Goal: Transaction & Acquisition: Purchase product/service

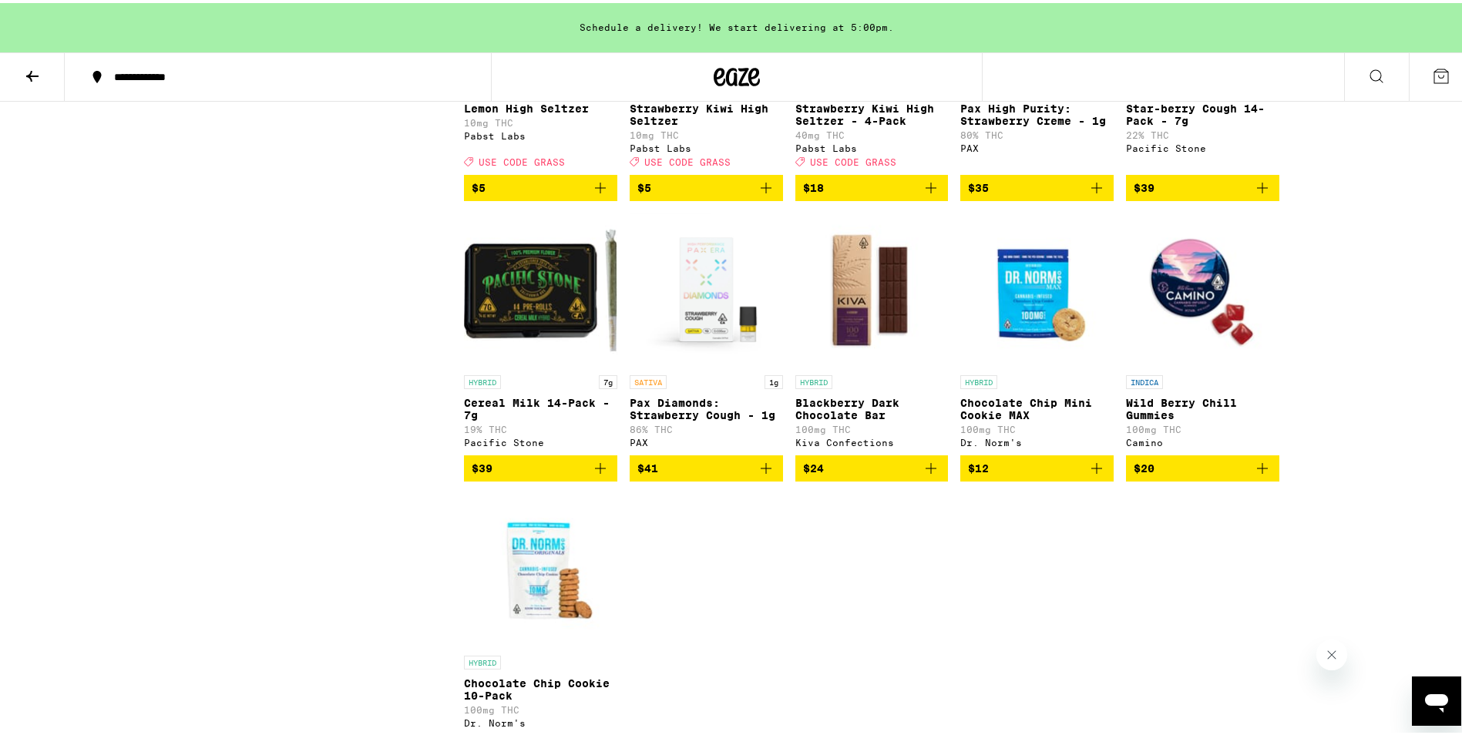
click at [32, 69] on icon at bounding box center [32, 73] width 18 height 18
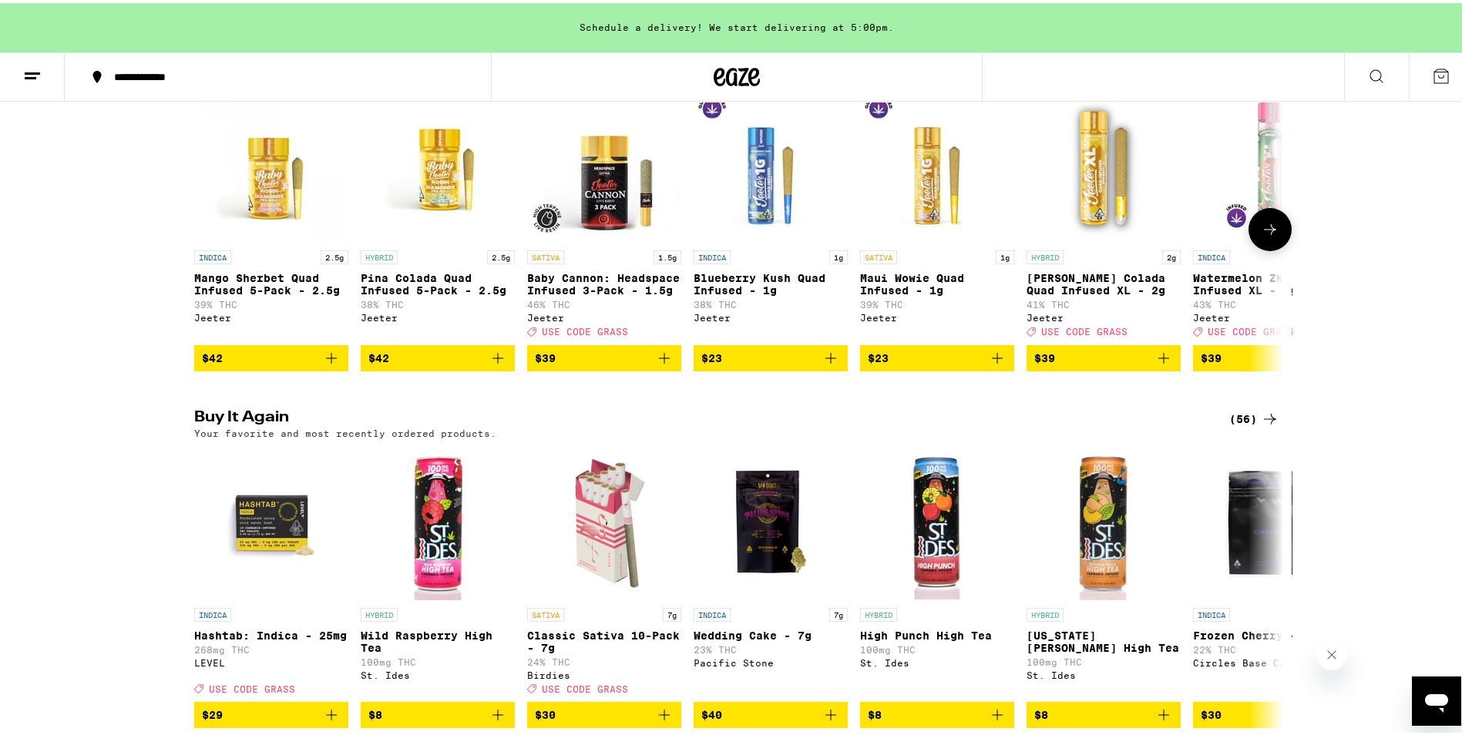
scroll to position [1002, 0]
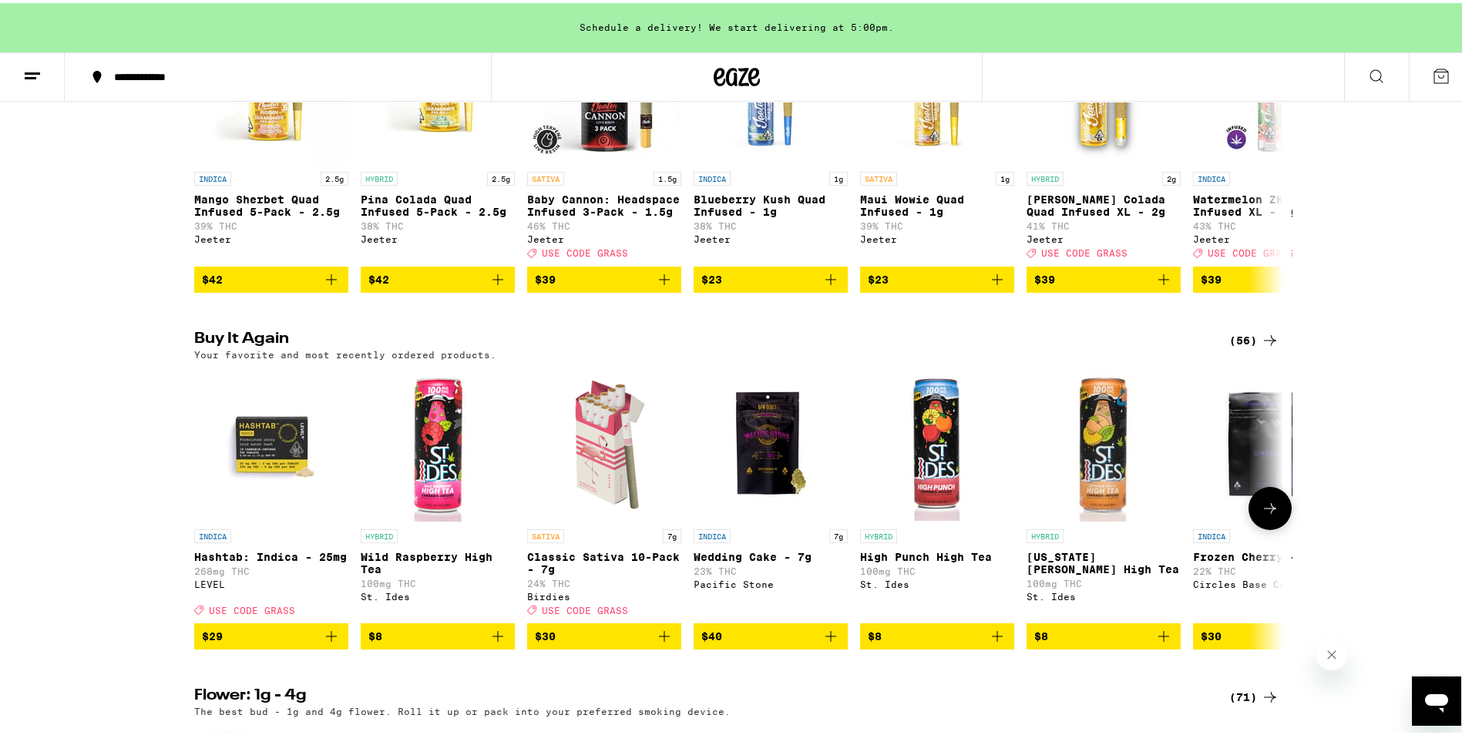
click at [322, 643] on icon "Add to bag" at bounding box center [331, 633] width 18 height 18
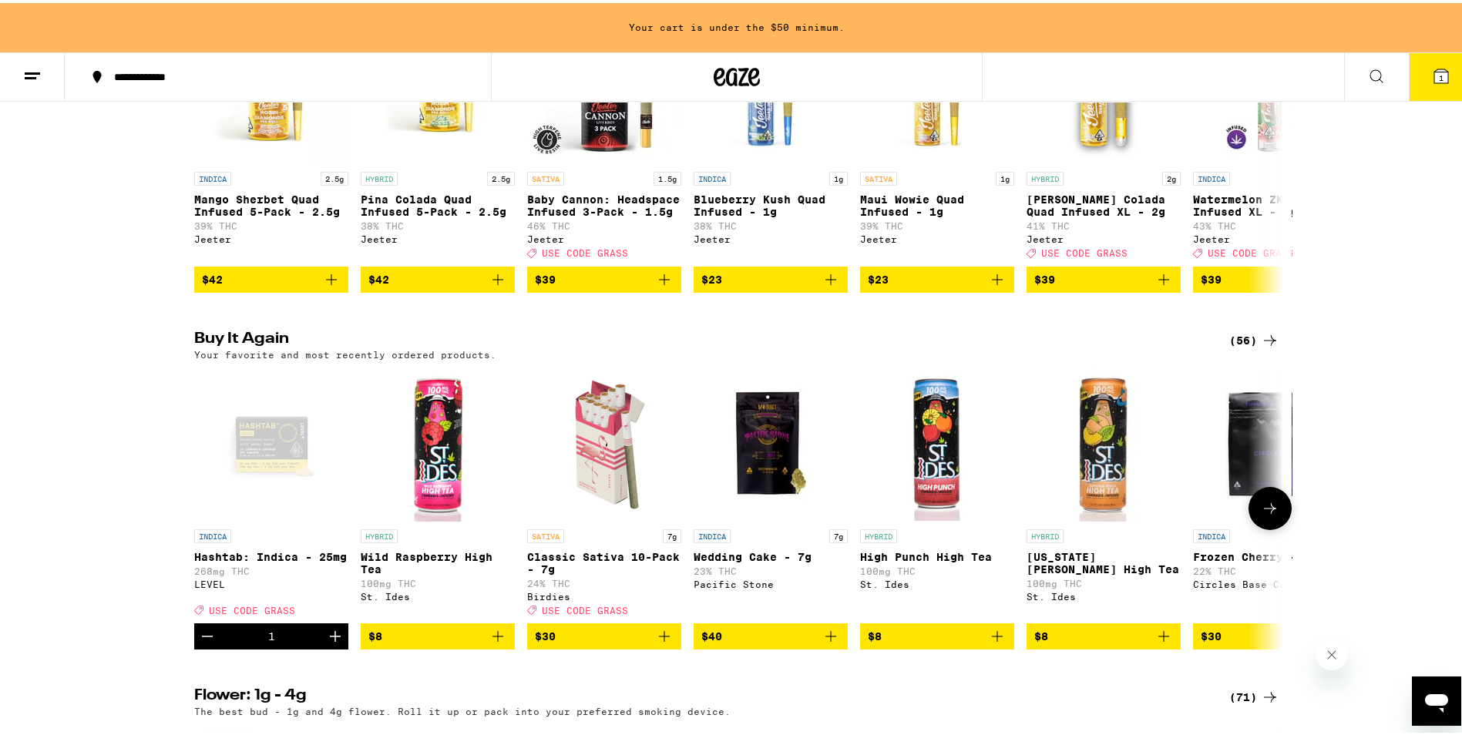
click at [326, 643] on icon "Increment" at bounding box center [335, 633] width 18 height 18
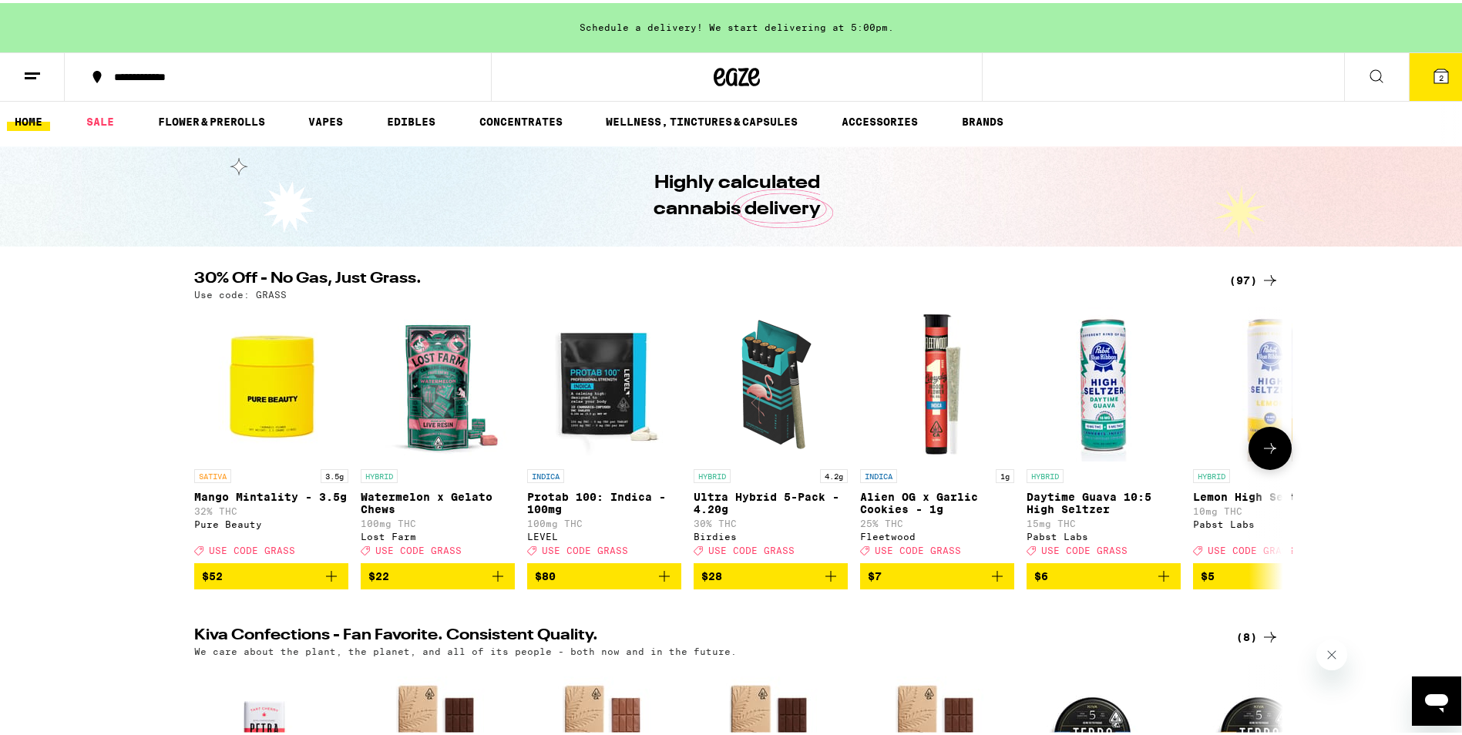
scroll to position [0, 0]
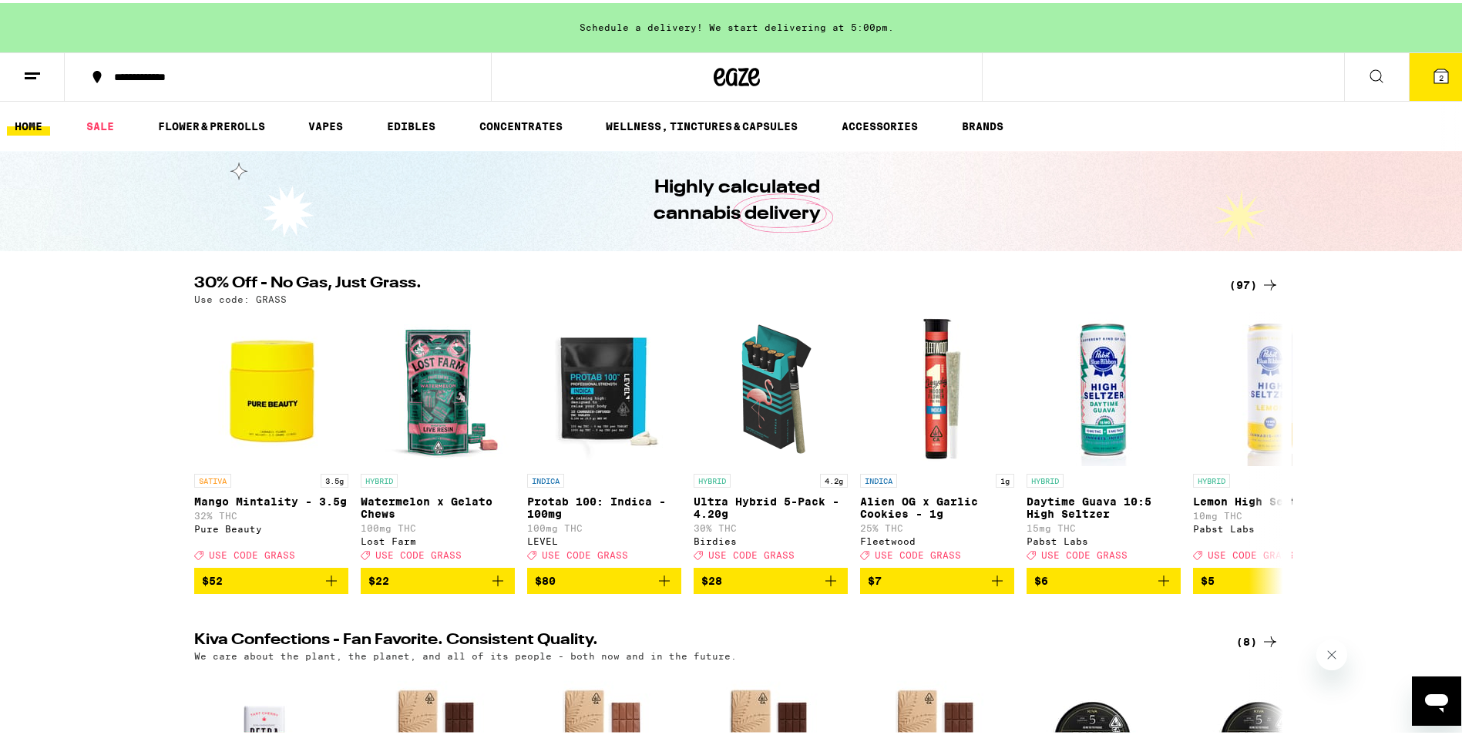
click at [1235, 284] on div "(97)" at bounding box center [1254, 282] width 50 height 18
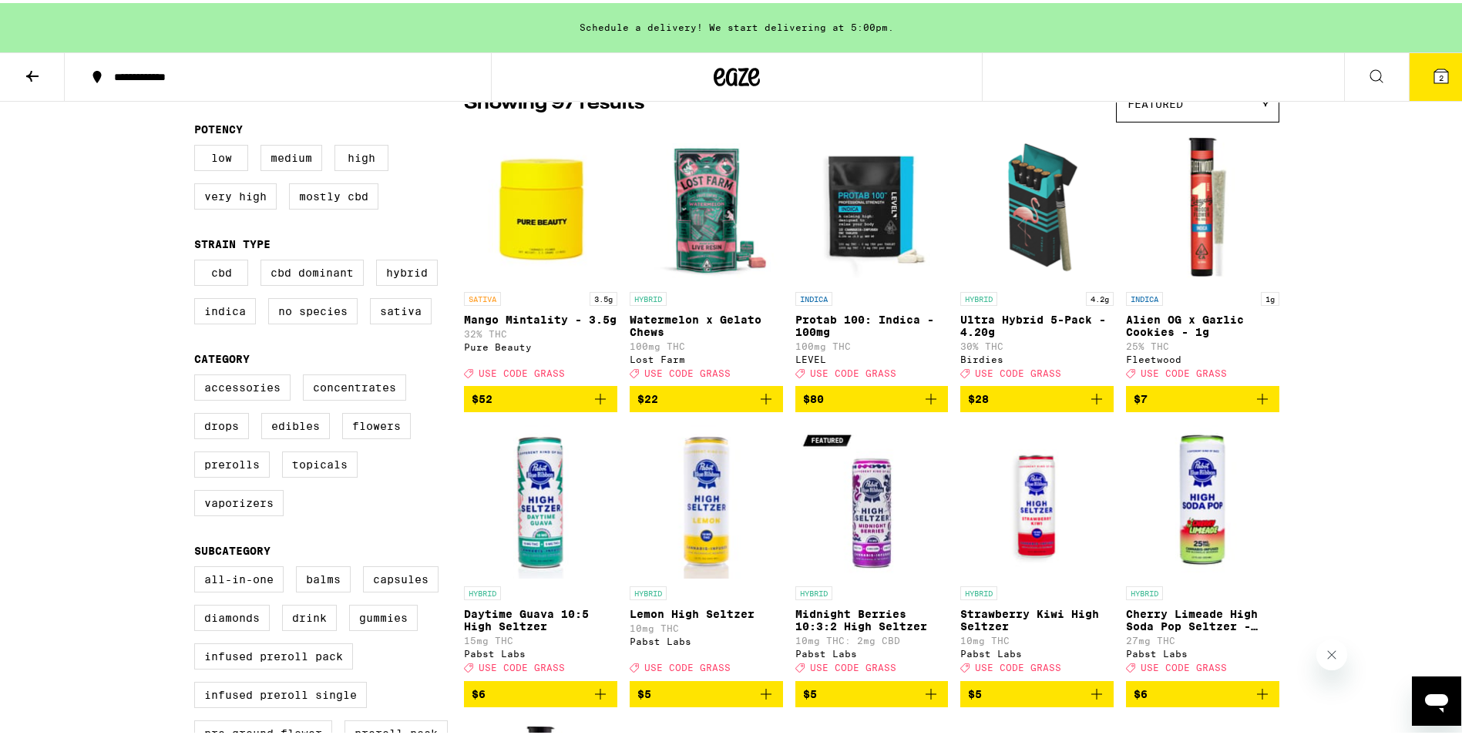
scroll to position [154, 0]
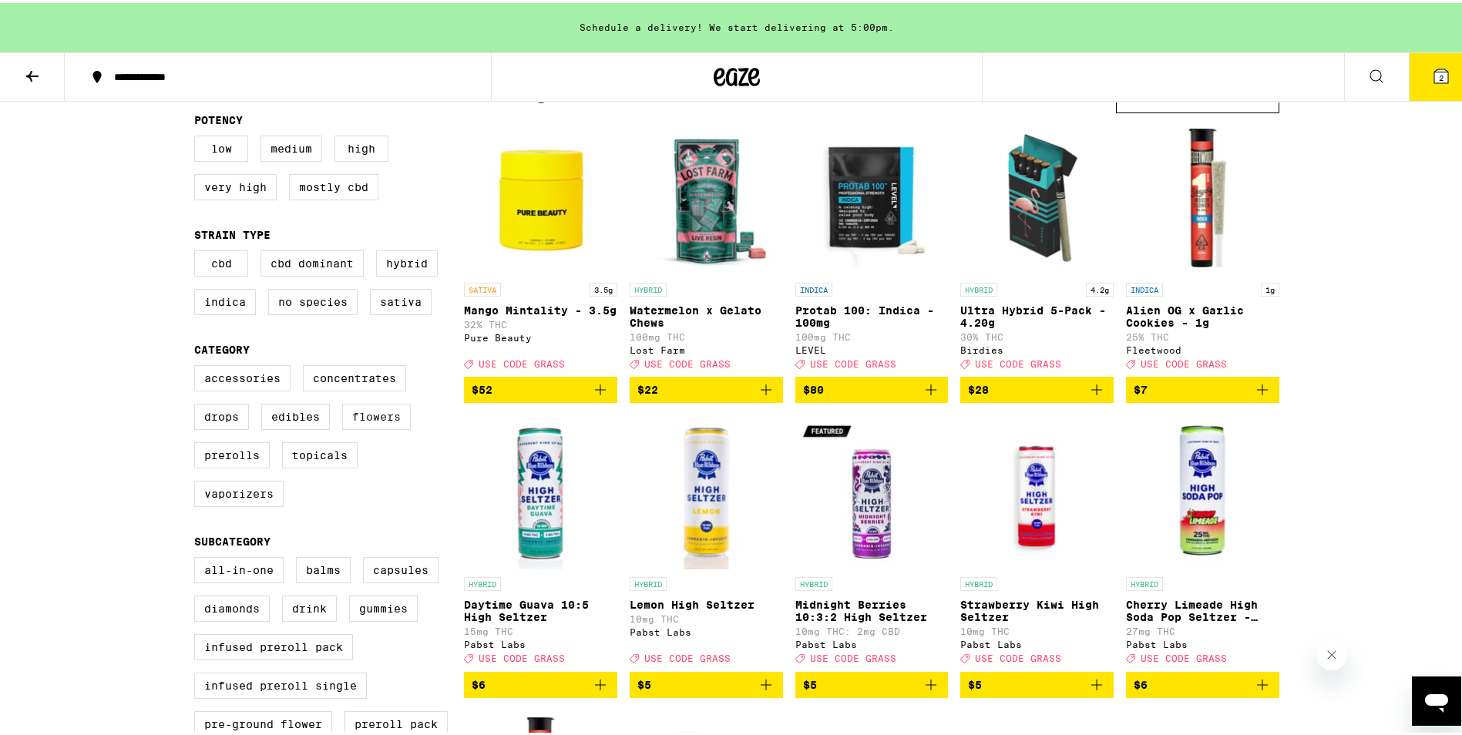
click at [382, 427] on label "Flowers" at bounding box center [376, 414] width 69 height 26
click at [198, 365] on input "Flowers" at bounding box center [197, 365] width 1 height 1
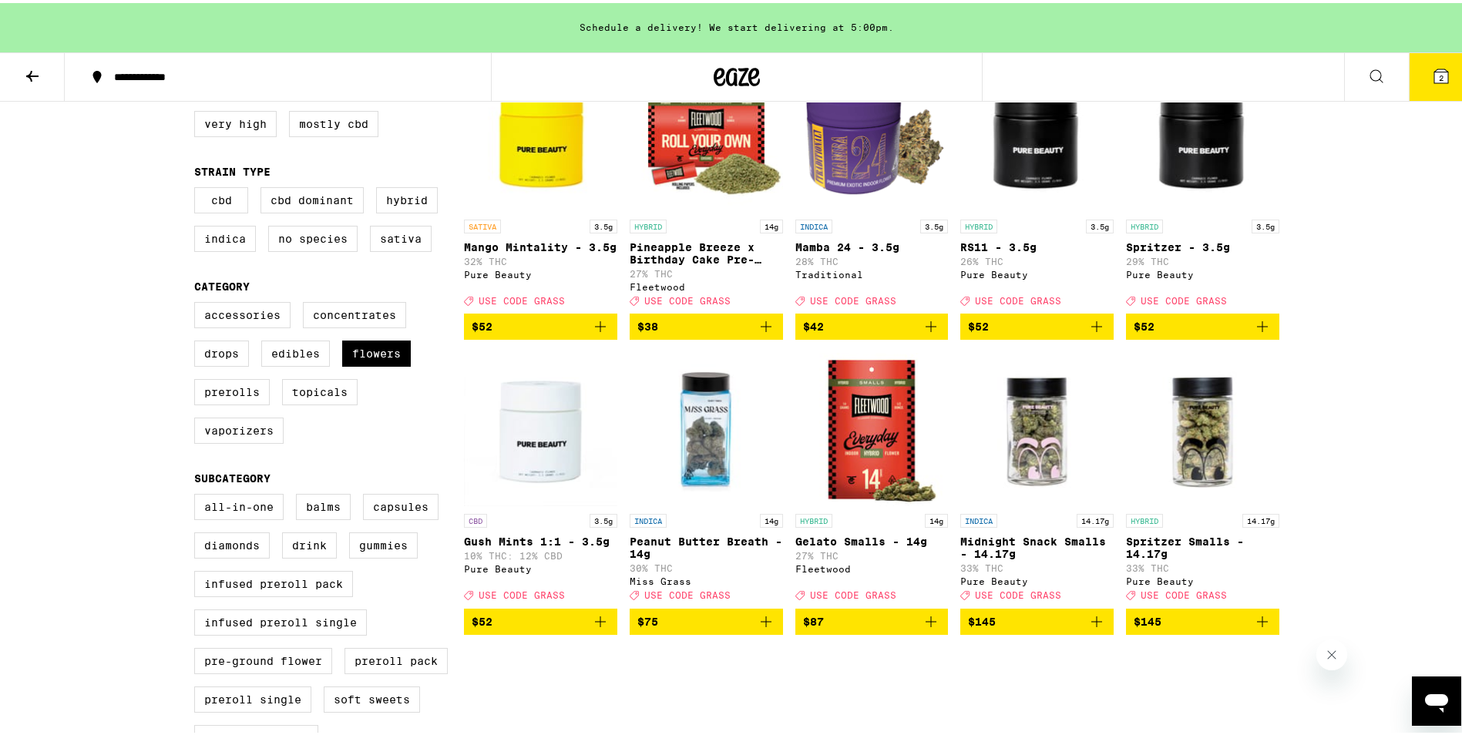
scroll to position [231, 0]
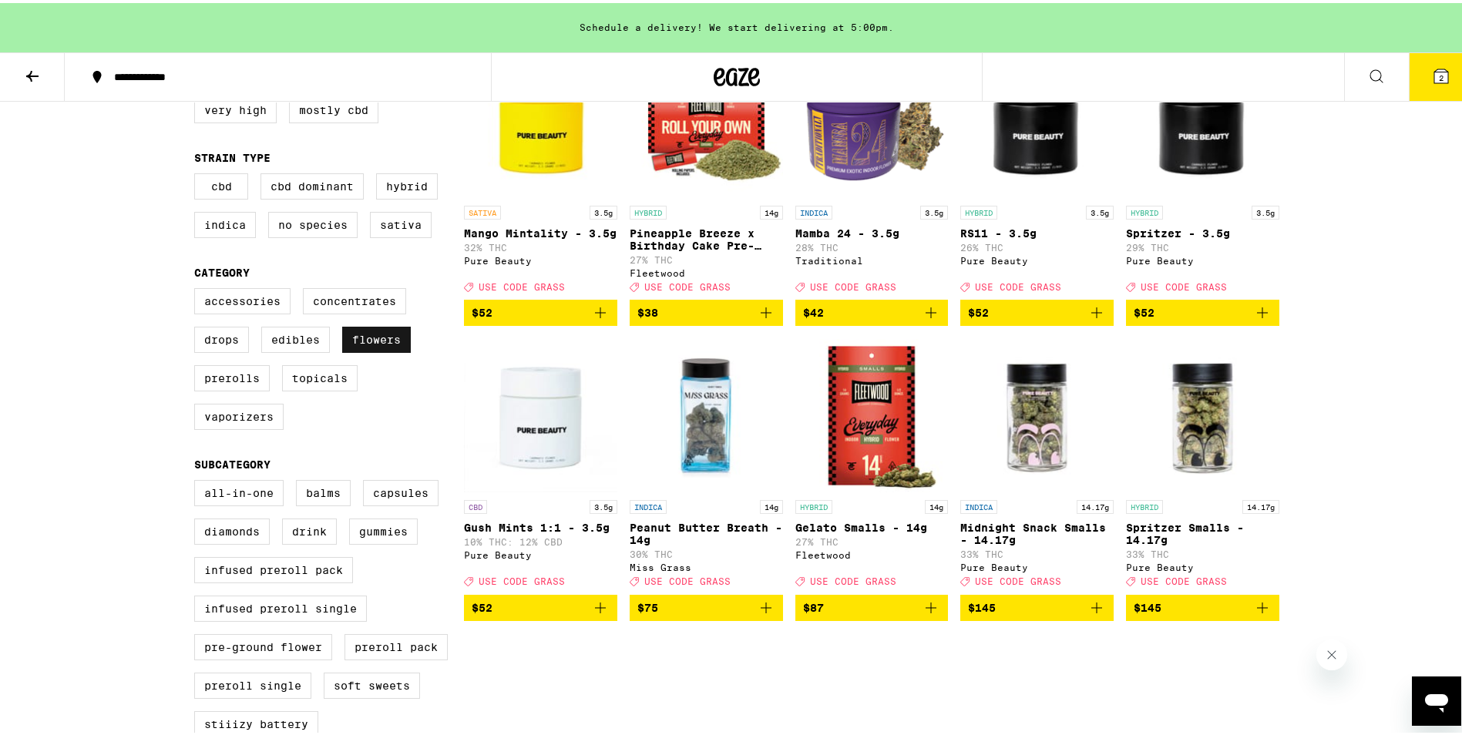
click at [358, 350] on label "Flowers" at bounding box center [376, 337] width 69 height 26
click at [198, 288] on input "Flowers" at bounding box center [197, 287] width 1 height 1
checkbox input "false"
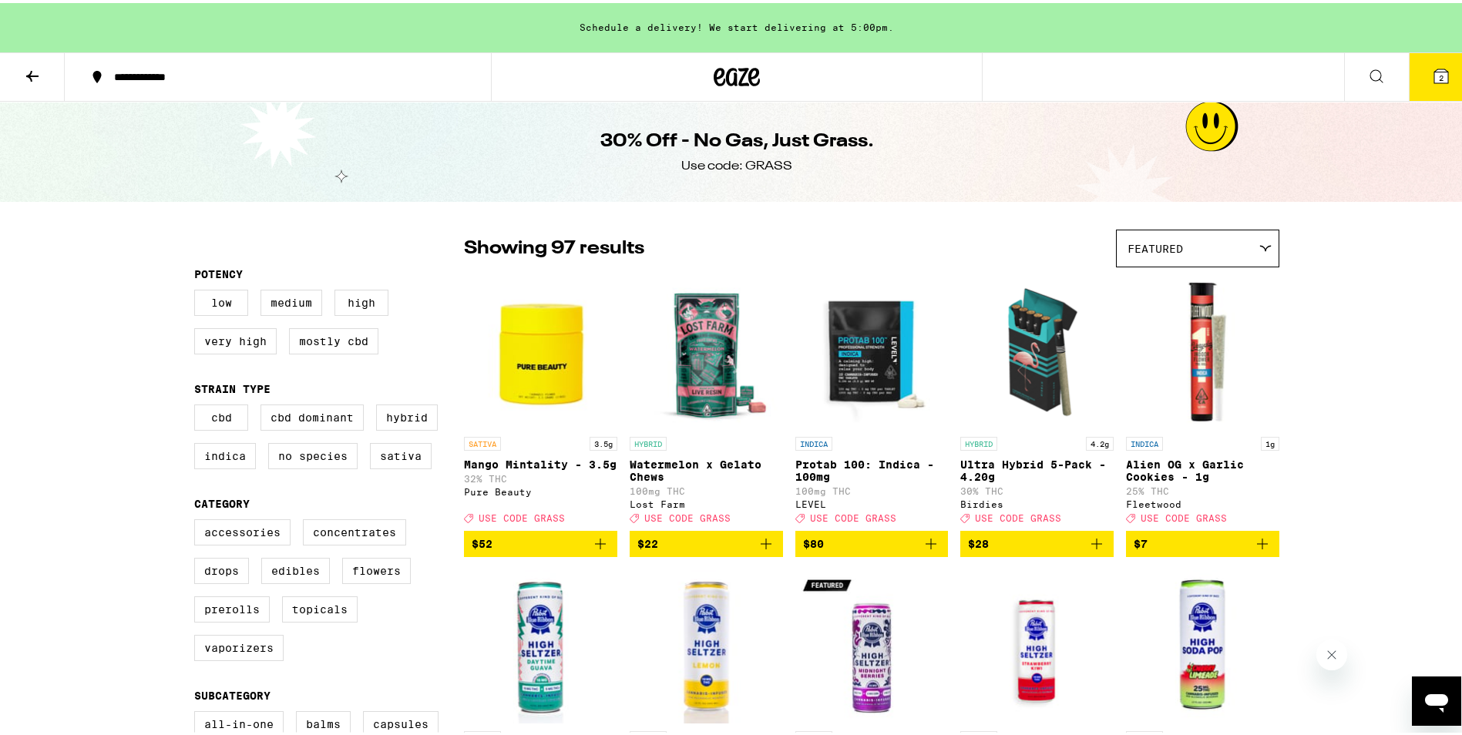
click at [25, 69] on icon at bounding box center [32, 73] width 18 height 18
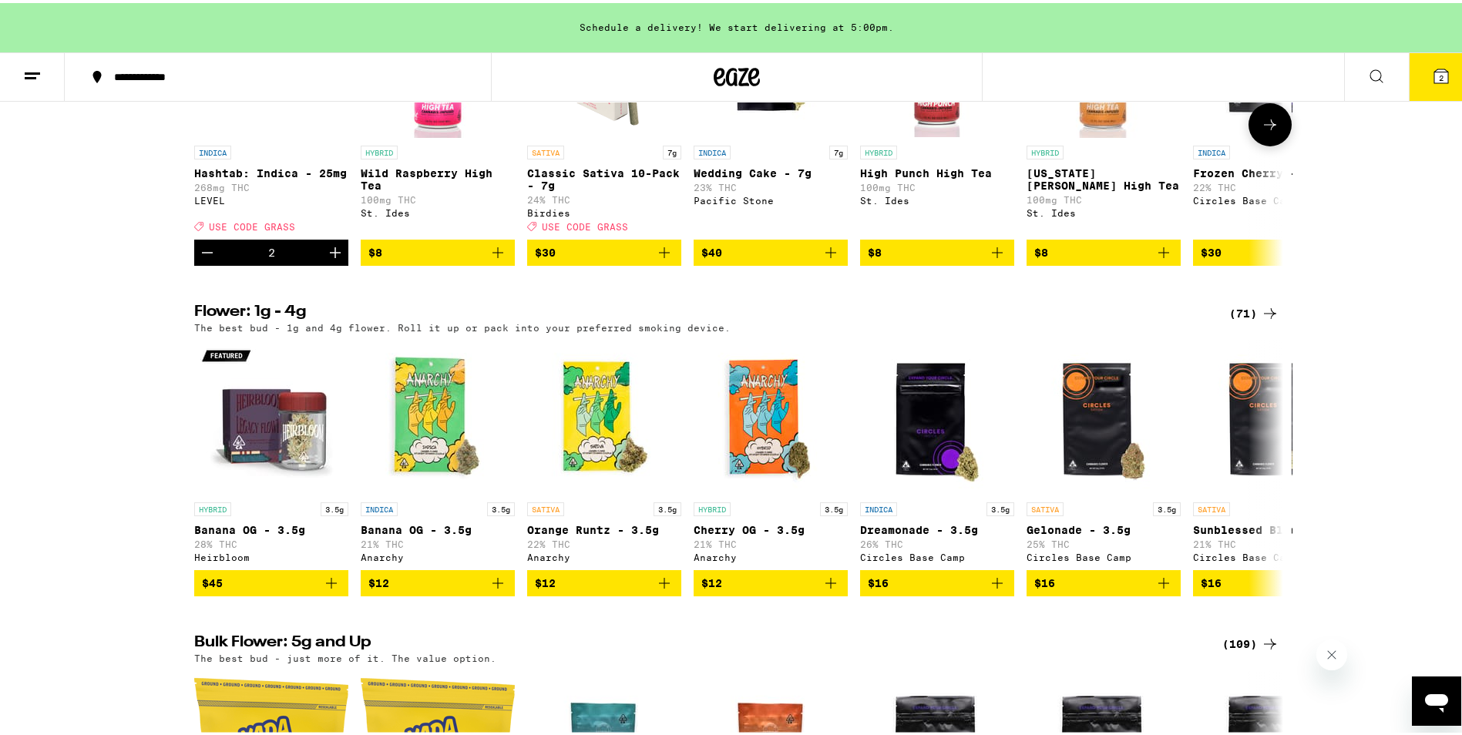
scroll to position [1387, 0]
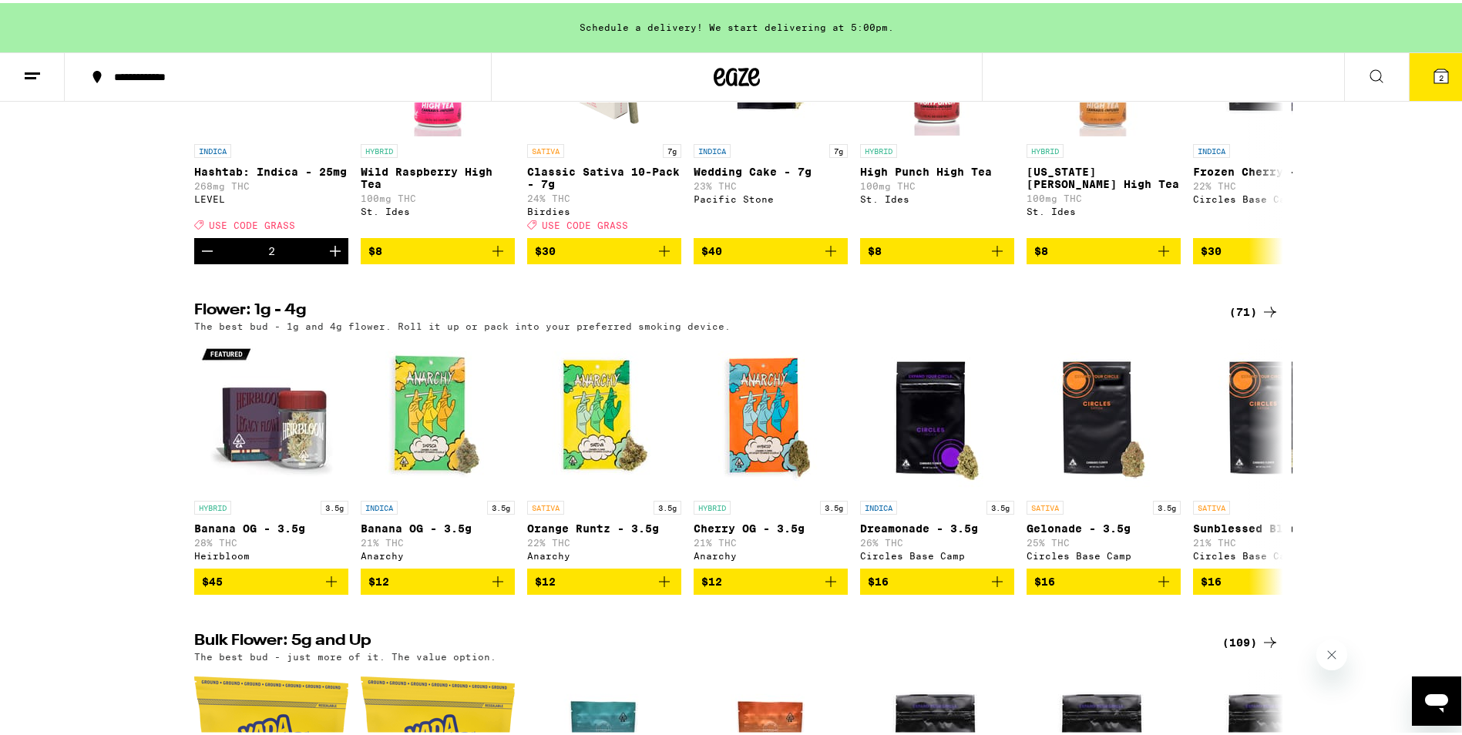
click at [1261, 318] on icon at bounding box center [1270, 309] width 18 height 18
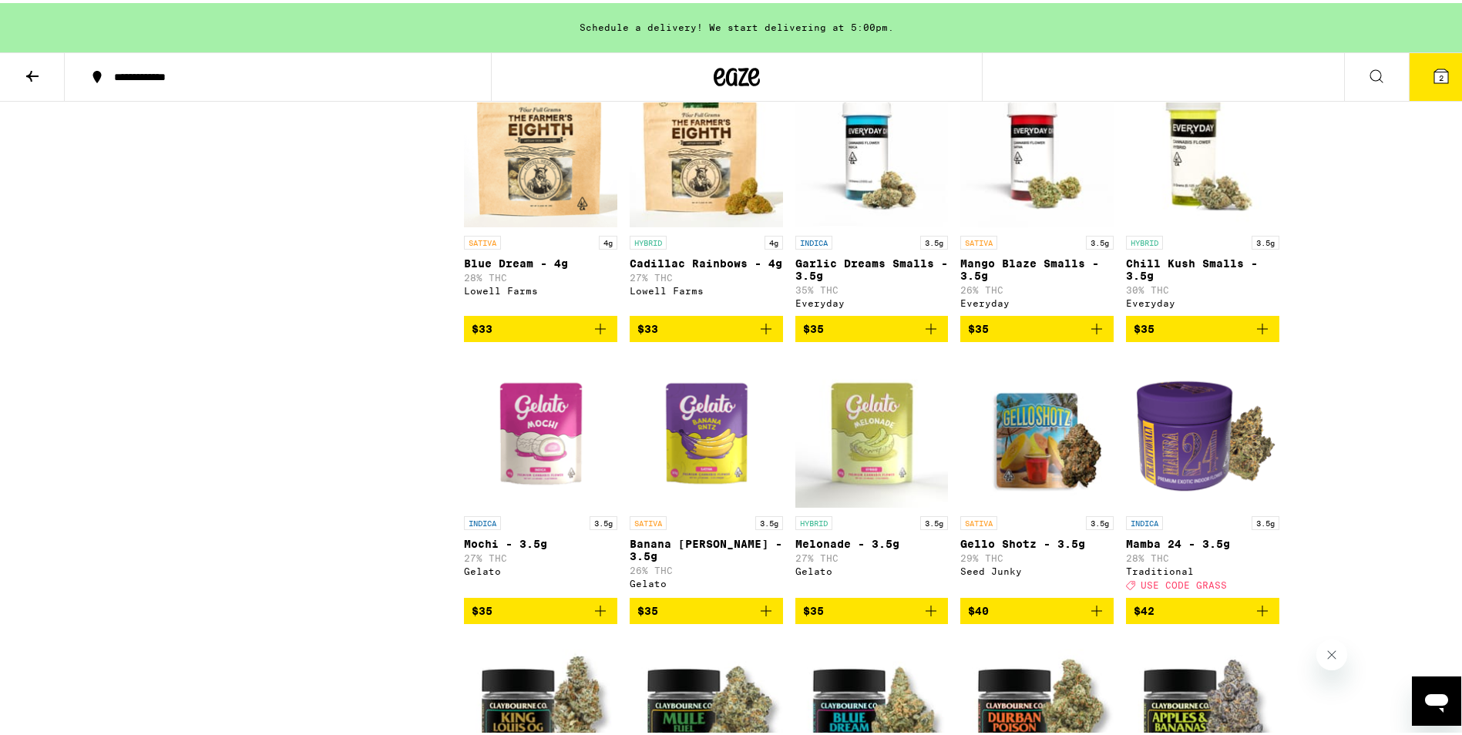
scroll to position [1310, 0]
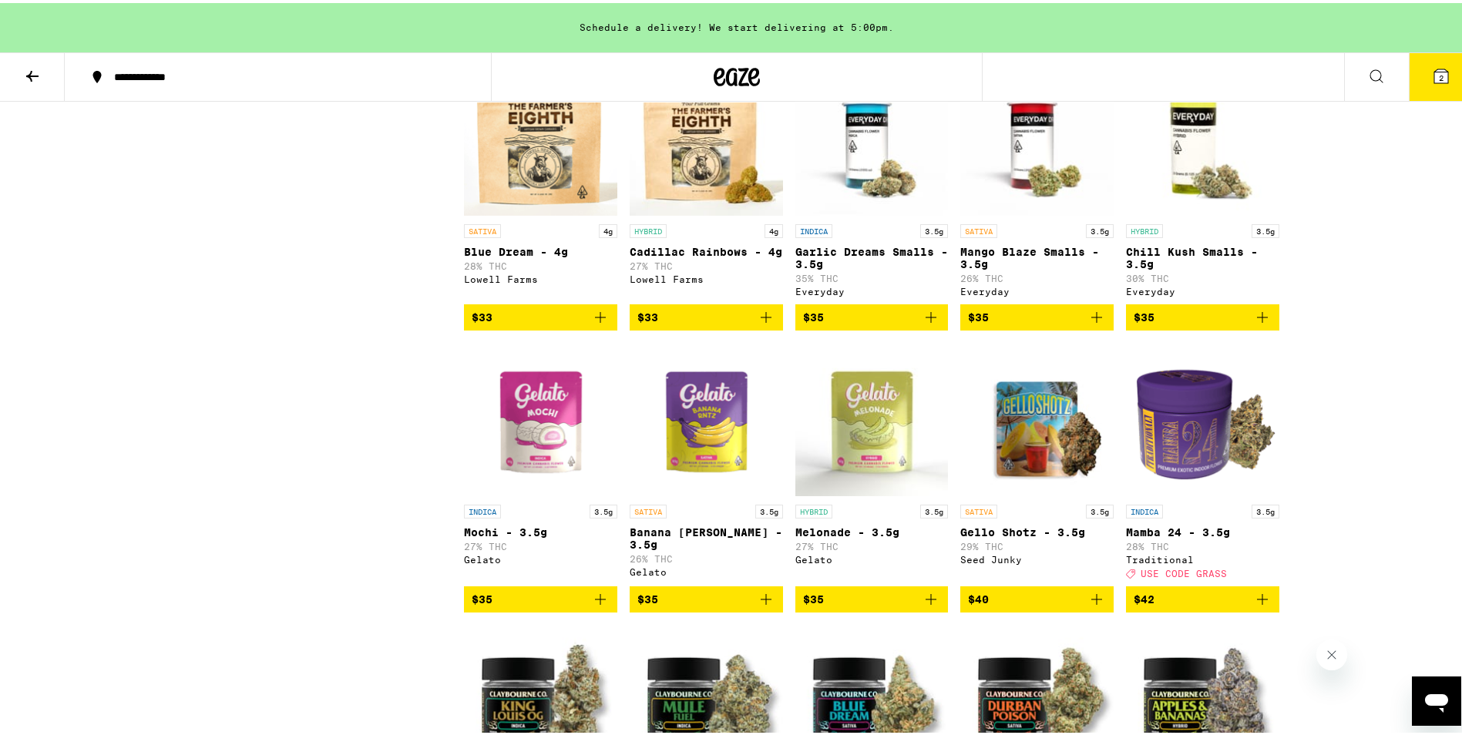
click at [40, 67] on icon at bounding box center [32, 73] width 18 height 18
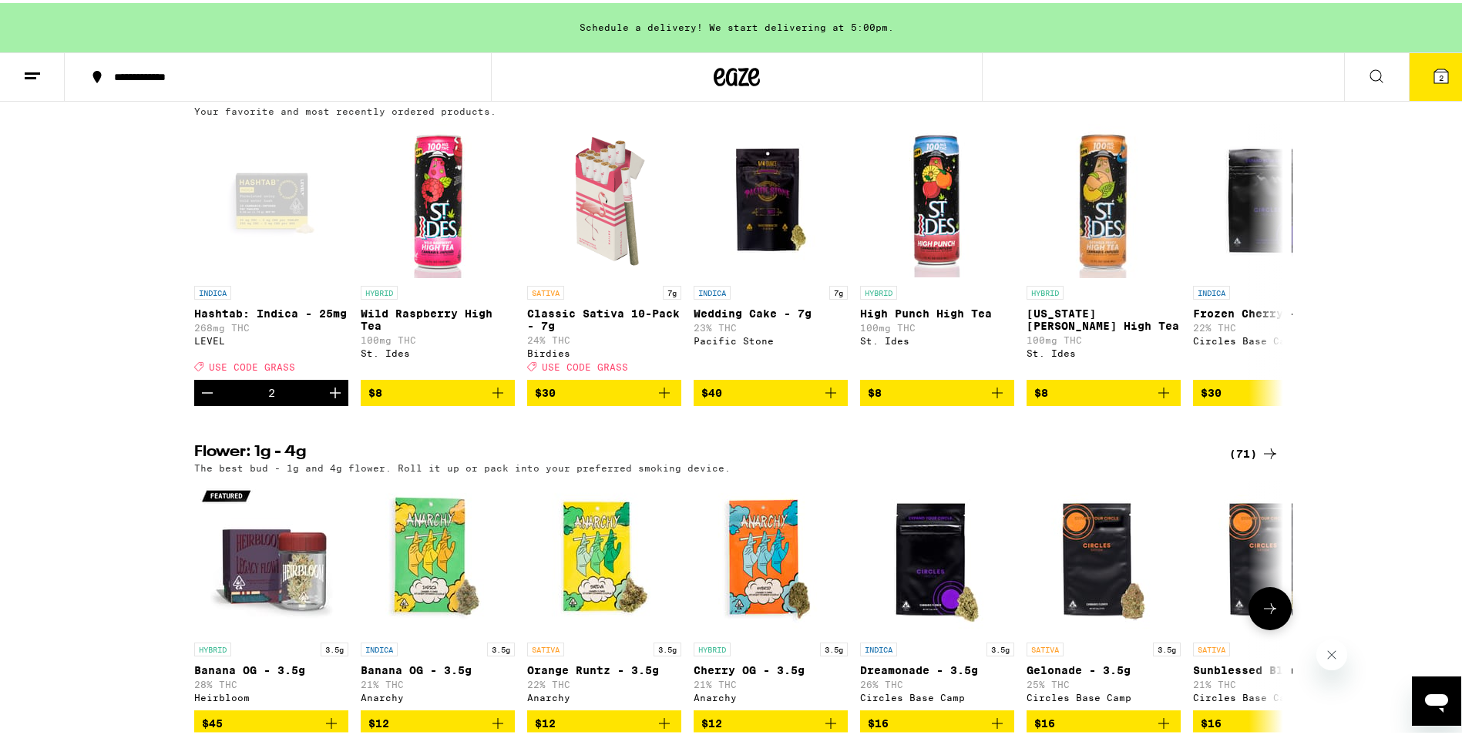
scroll to position [1464, 0]
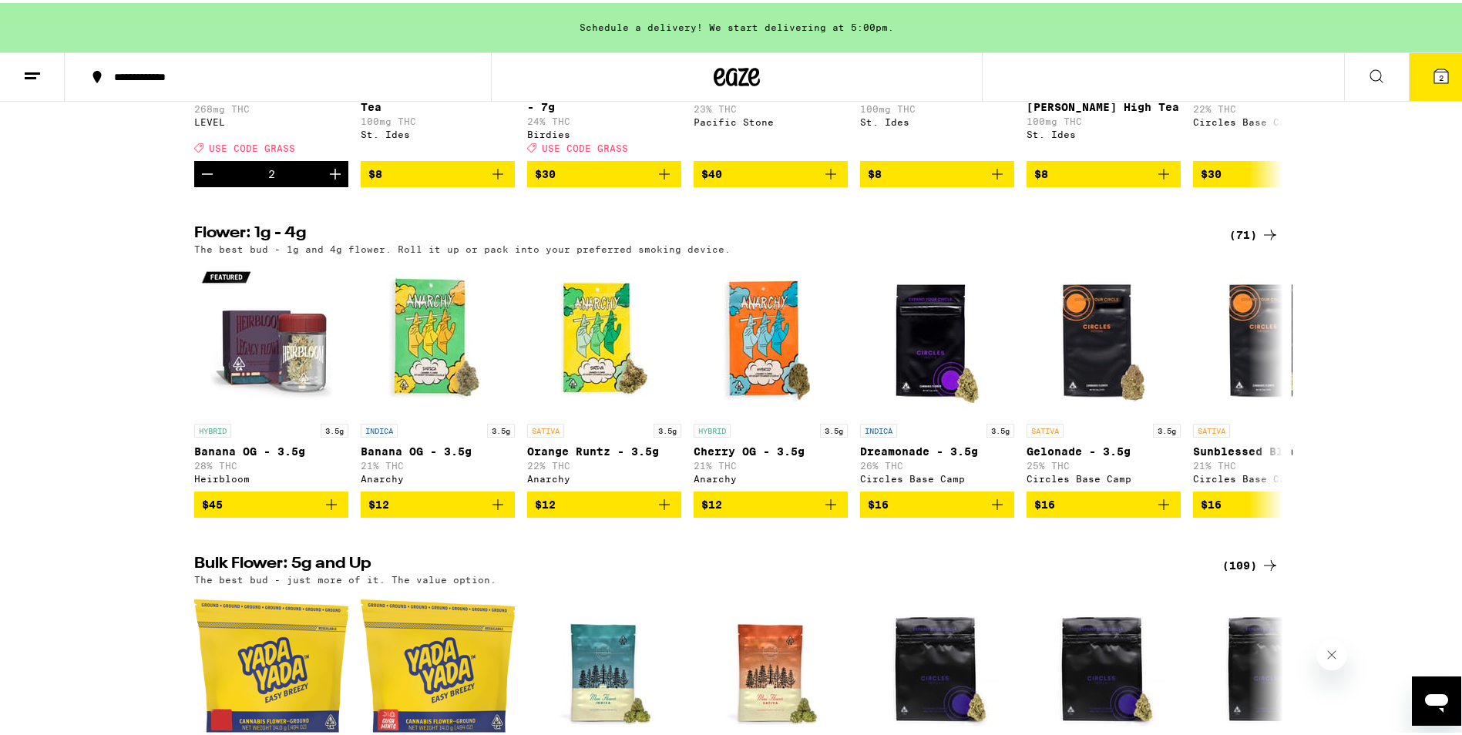
click at [1248, 251] on div "The best bud - 1g and 4g flower. Roll it up or pack into your preferred smoking…" at bounding box center [736, 246] width 1085 height 10
click at [1233, 241] on div "(71)" at bounding box center [1254, 232] width 50 height 18
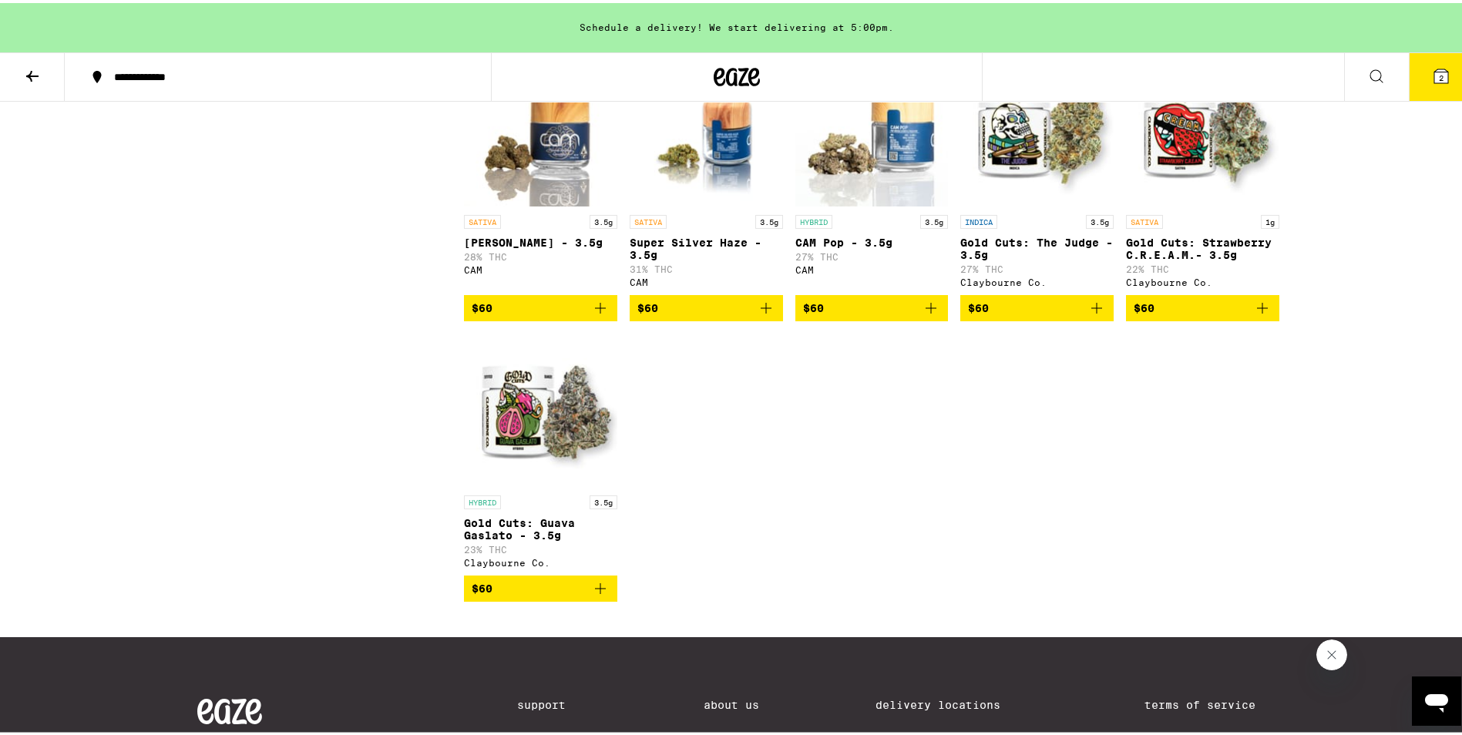
scroll to position [3800, 0]
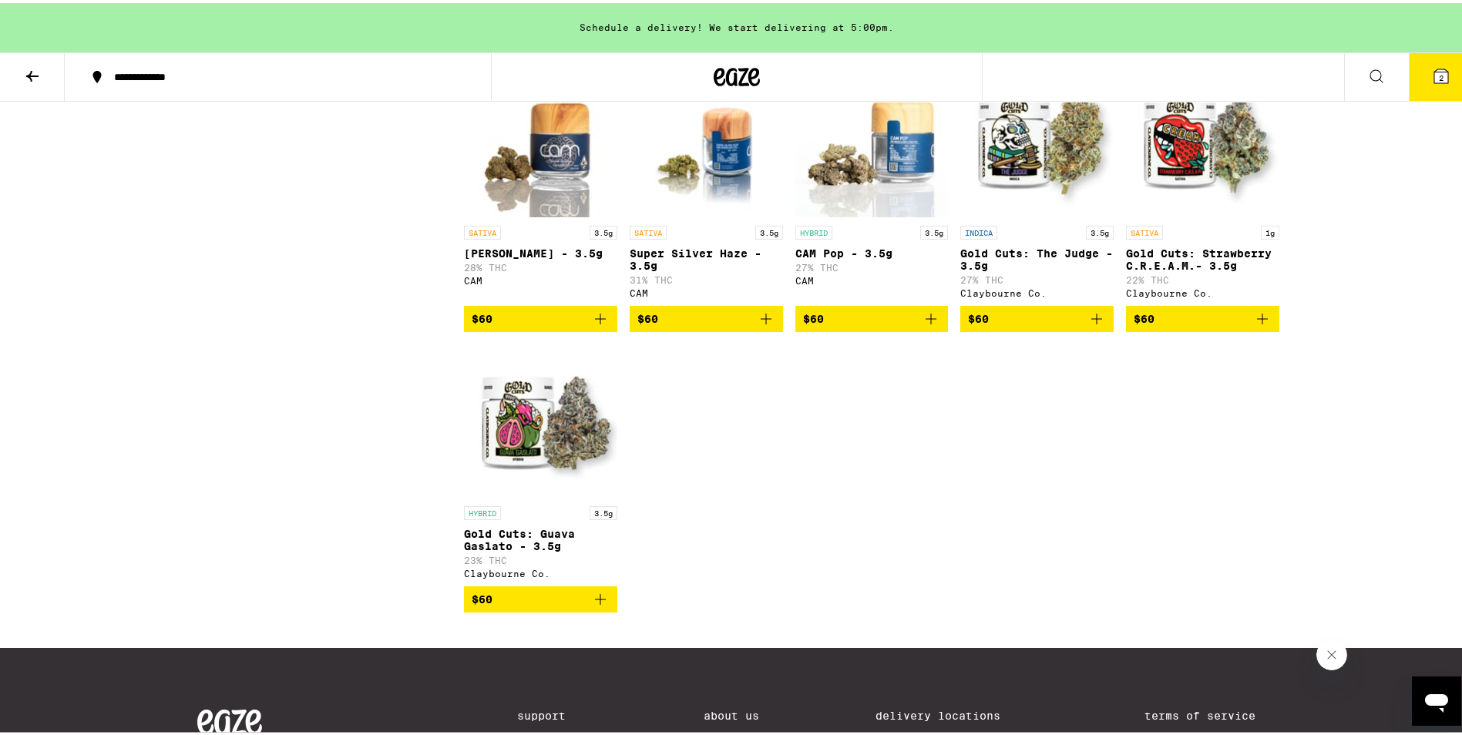
click at [35, 72] on icon at bounding box center [32, 73] width 12 height 11
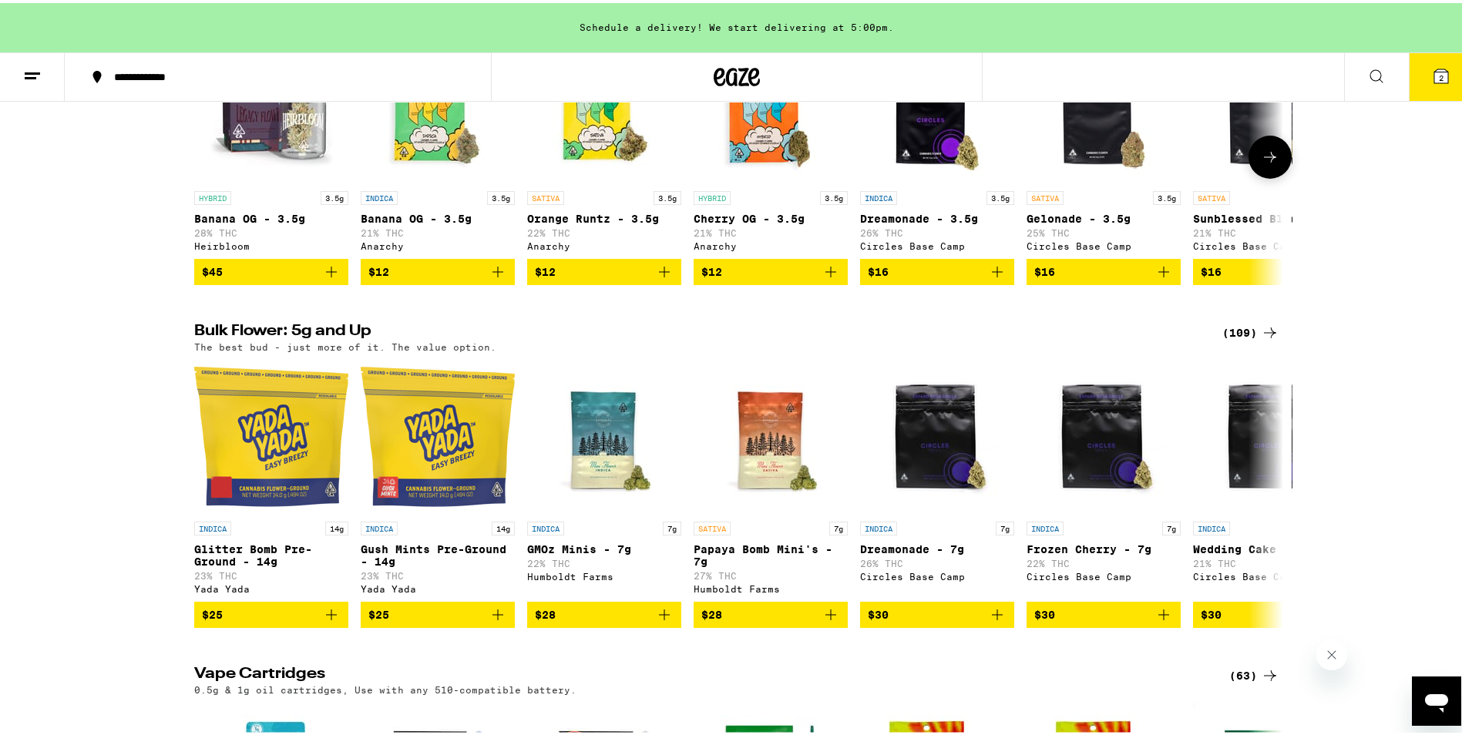
scroll to position [1927, 0]
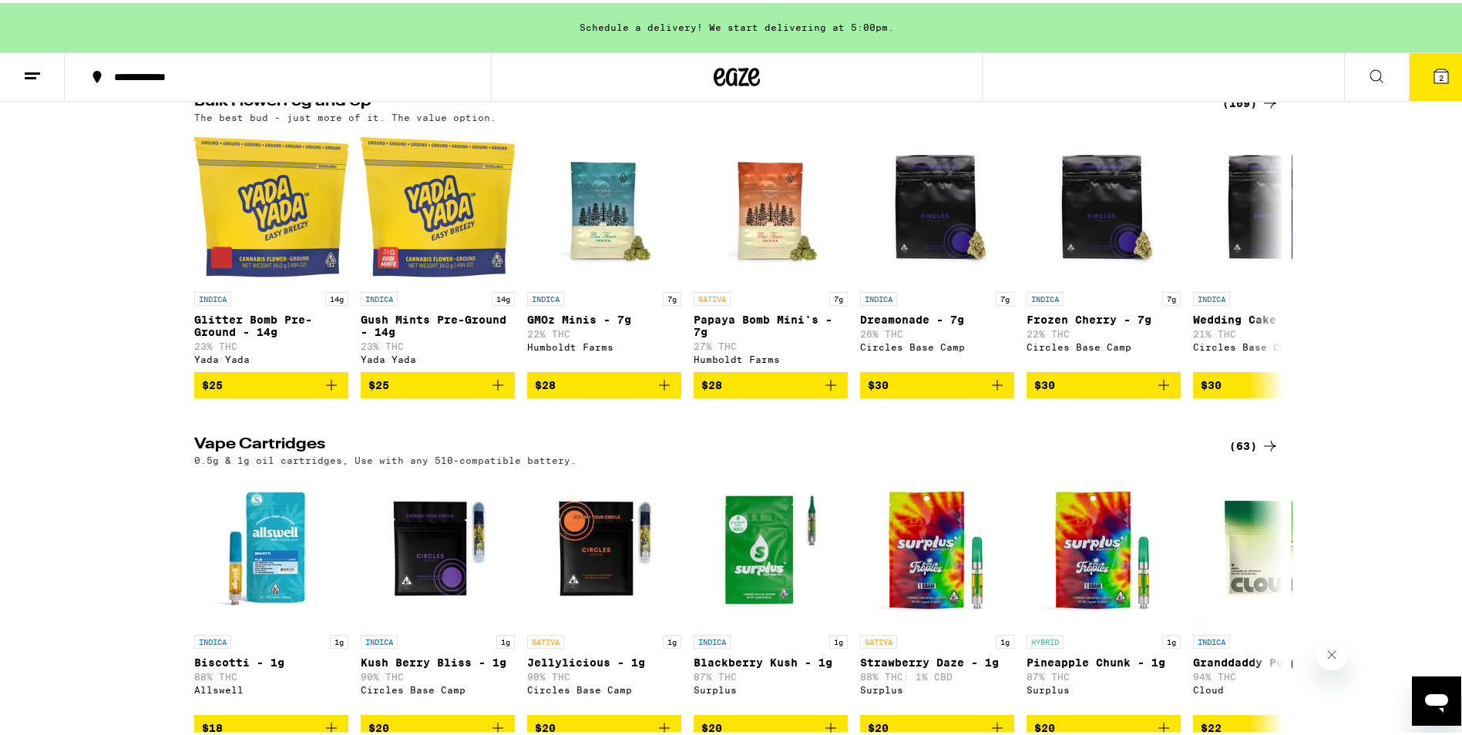
click at [1236, 109] on div "(109)" at bounding box center [1250, 100] width 57 height 18
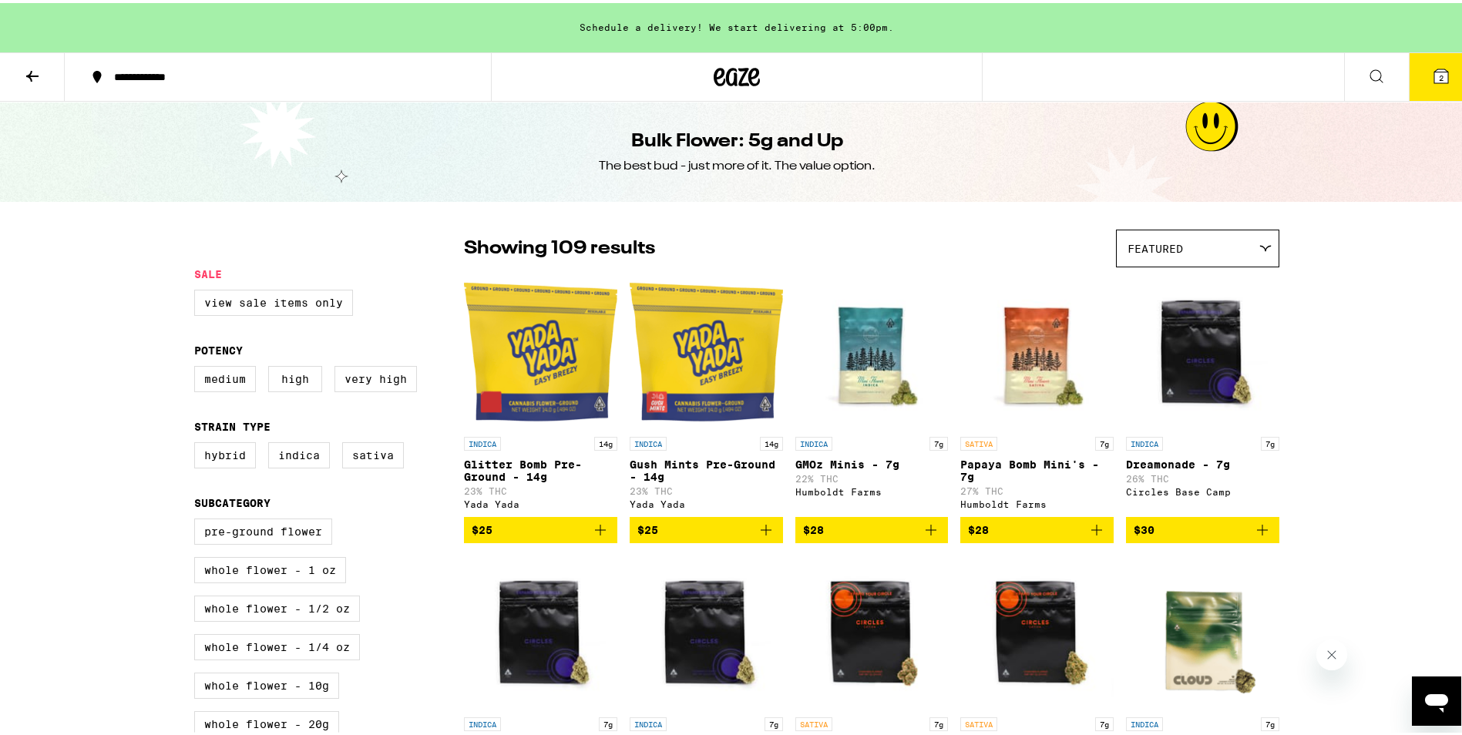
click at [603, 536] on icon "Add to bag" at bounding box center [600, 527] width 18 height 18
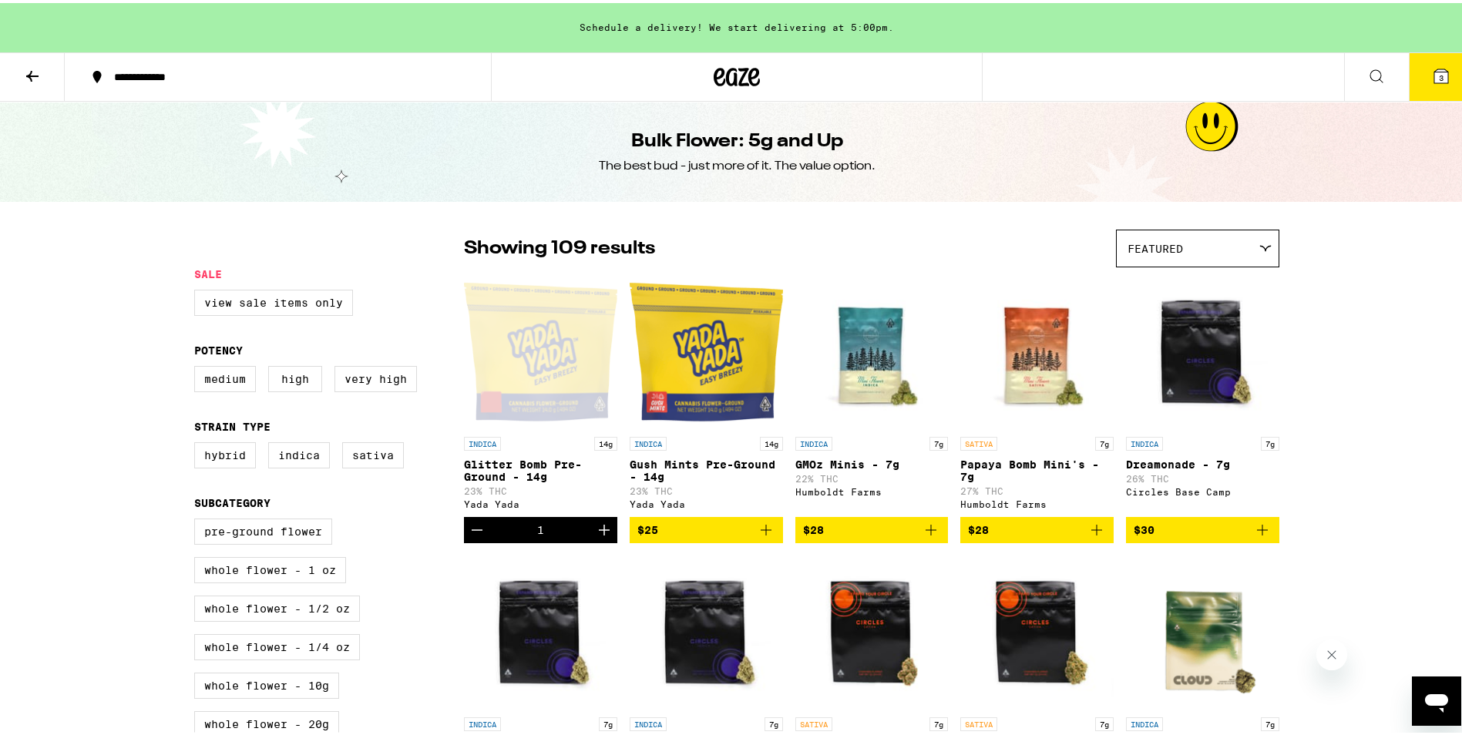
click at [606, 536] on icon "Increment" at bounding box center [604, 527] width 18 height 18
click at [469, 528] on icon "Decrement" at bounding box center [477, 527] width 18 height 18
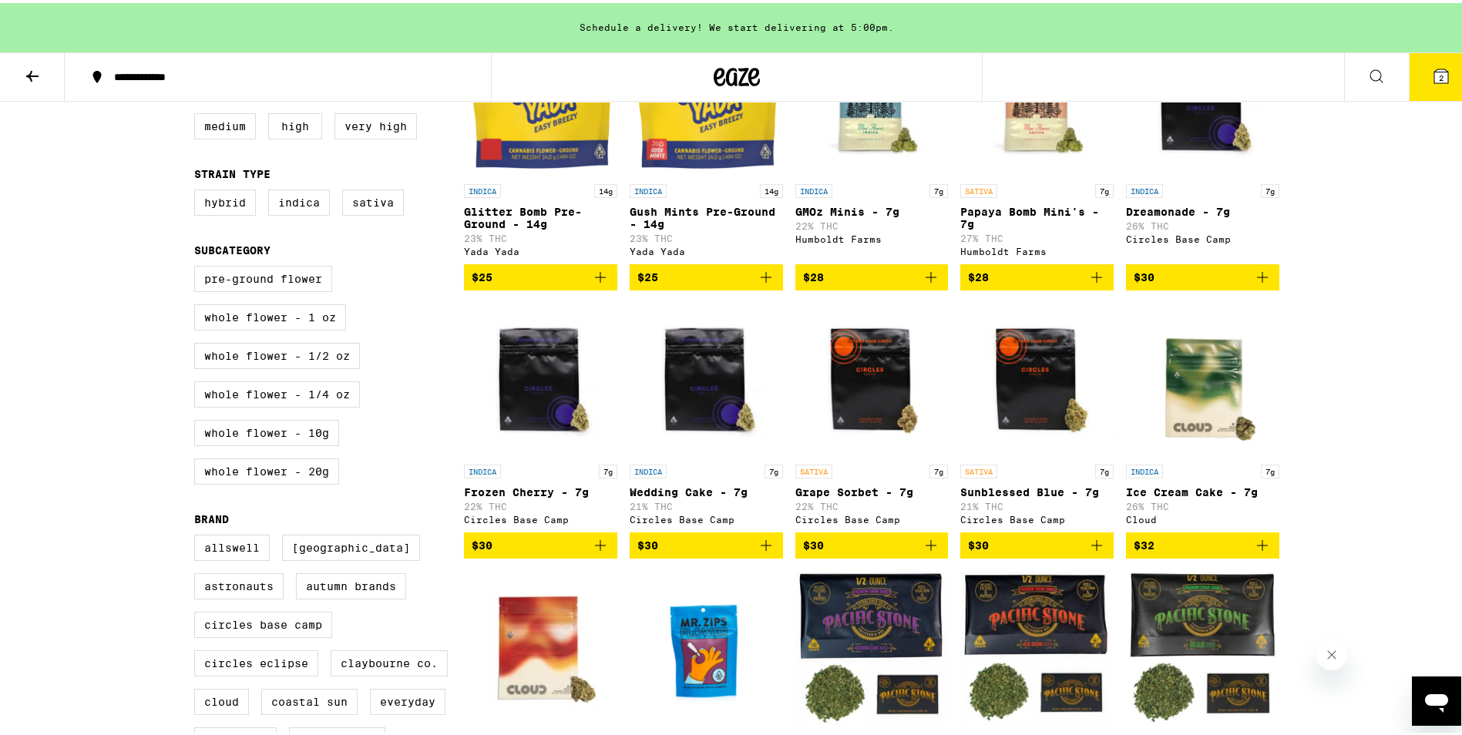
scroll to position [77, 0]
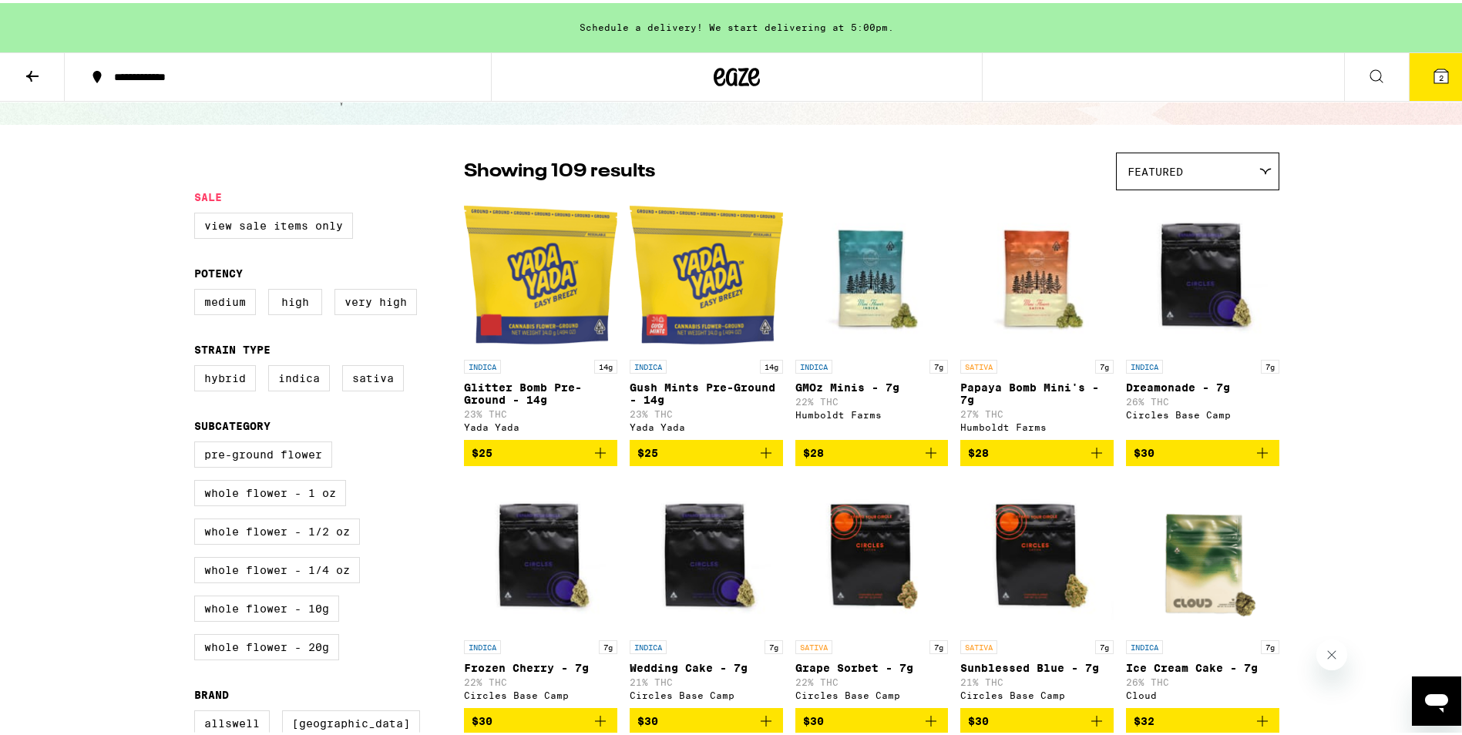
click at [603, 459] on icon "Add to bag" at bounding box center [600, 450] width 18 height 18
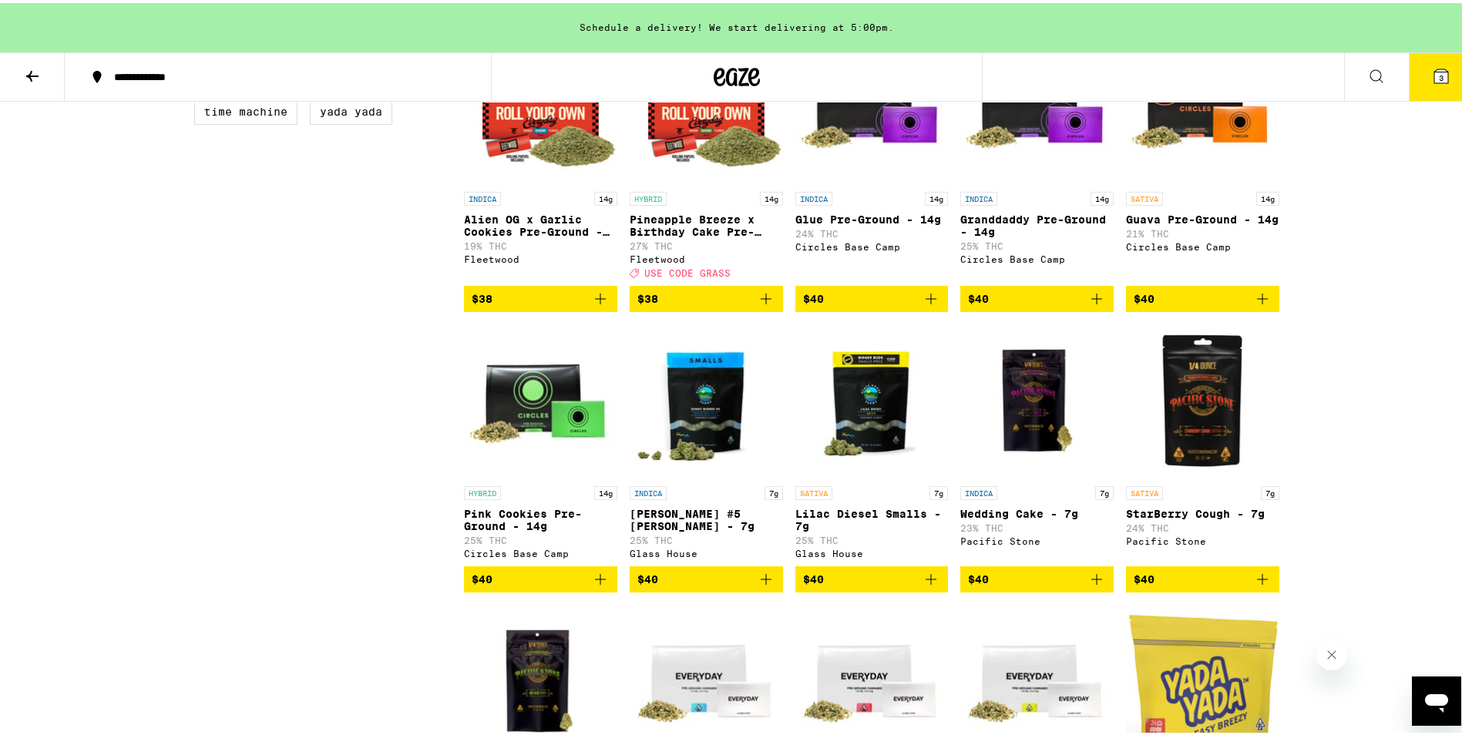
scroll to position [1079, 0]
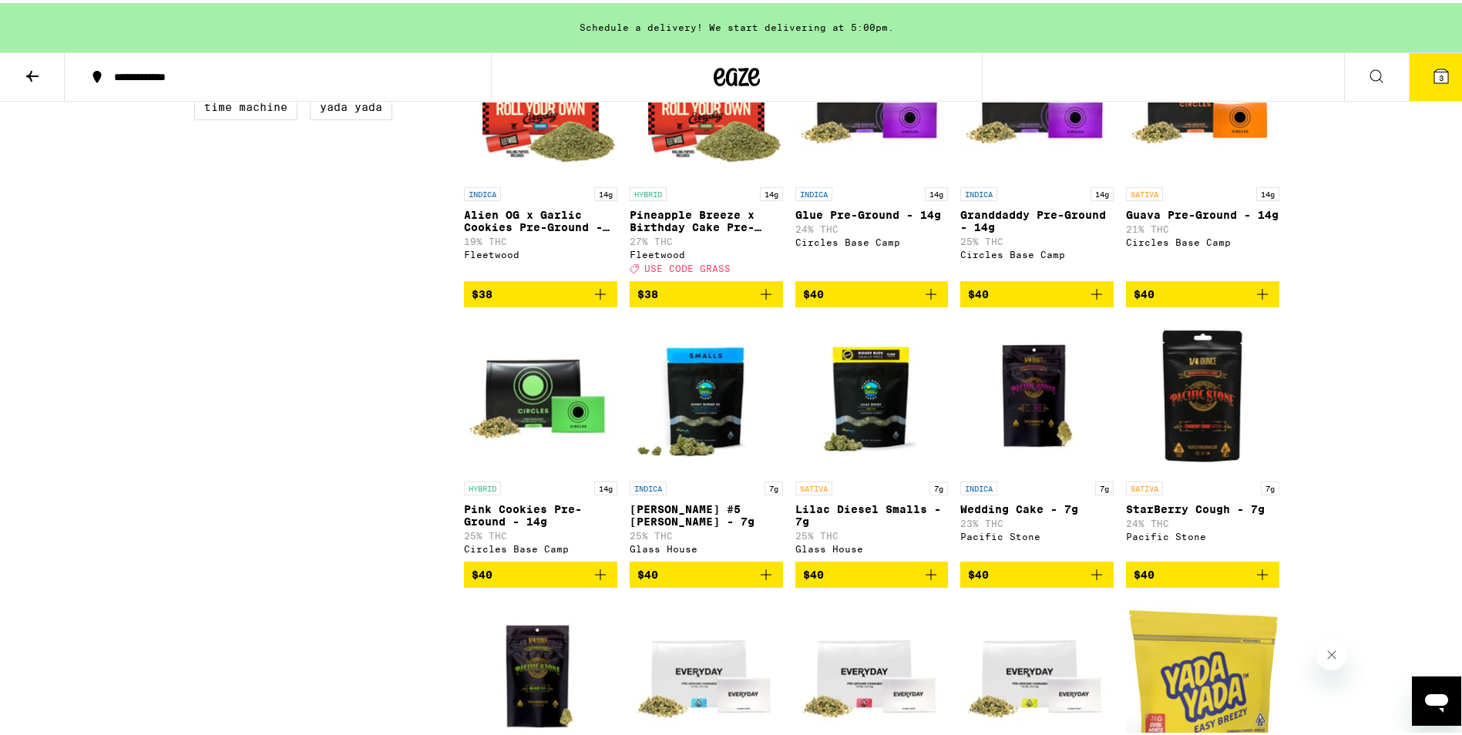
click at [1253, 581] on icon "Add to bag" at bounding box center [1262, 572] width 18 height 18
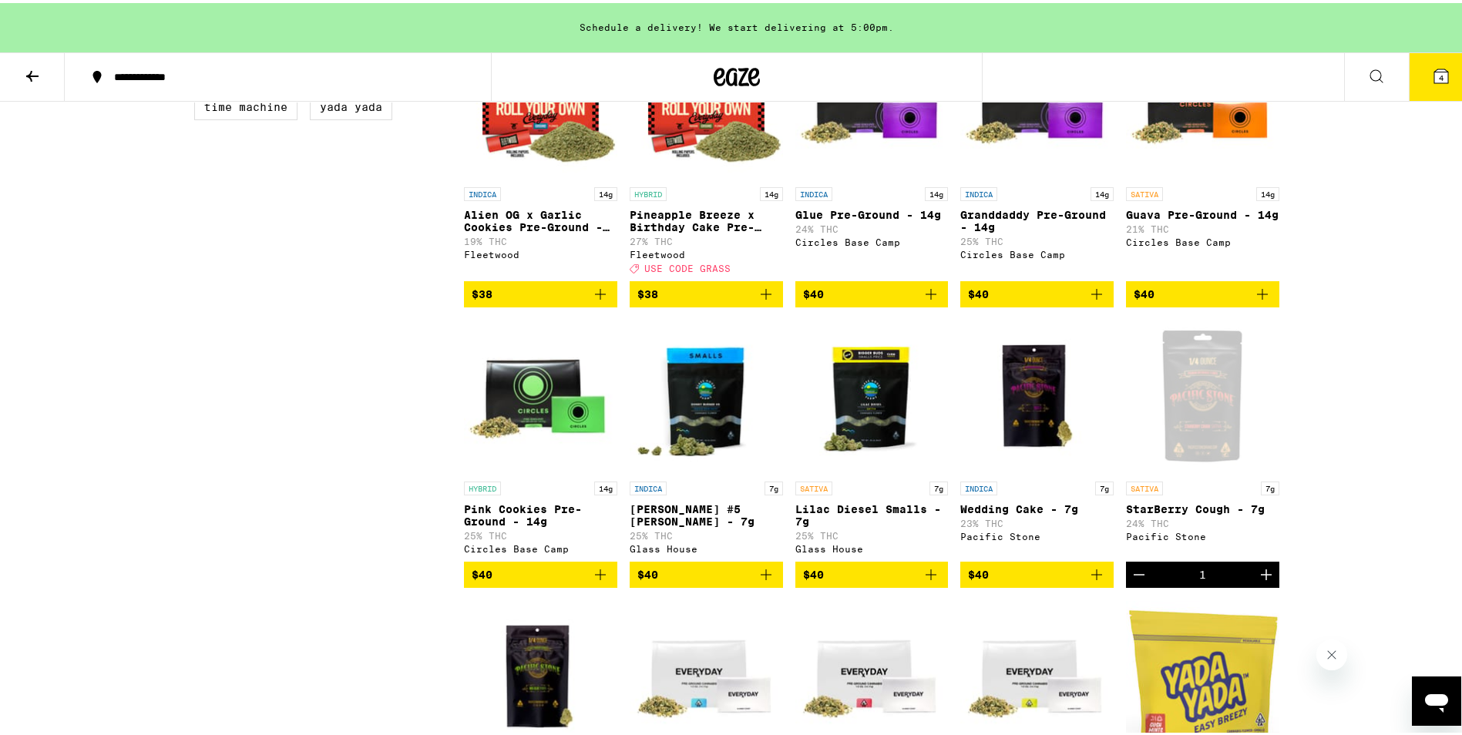
click at [21, 72] on button at bounding box center [32, 74] width 65 height 49
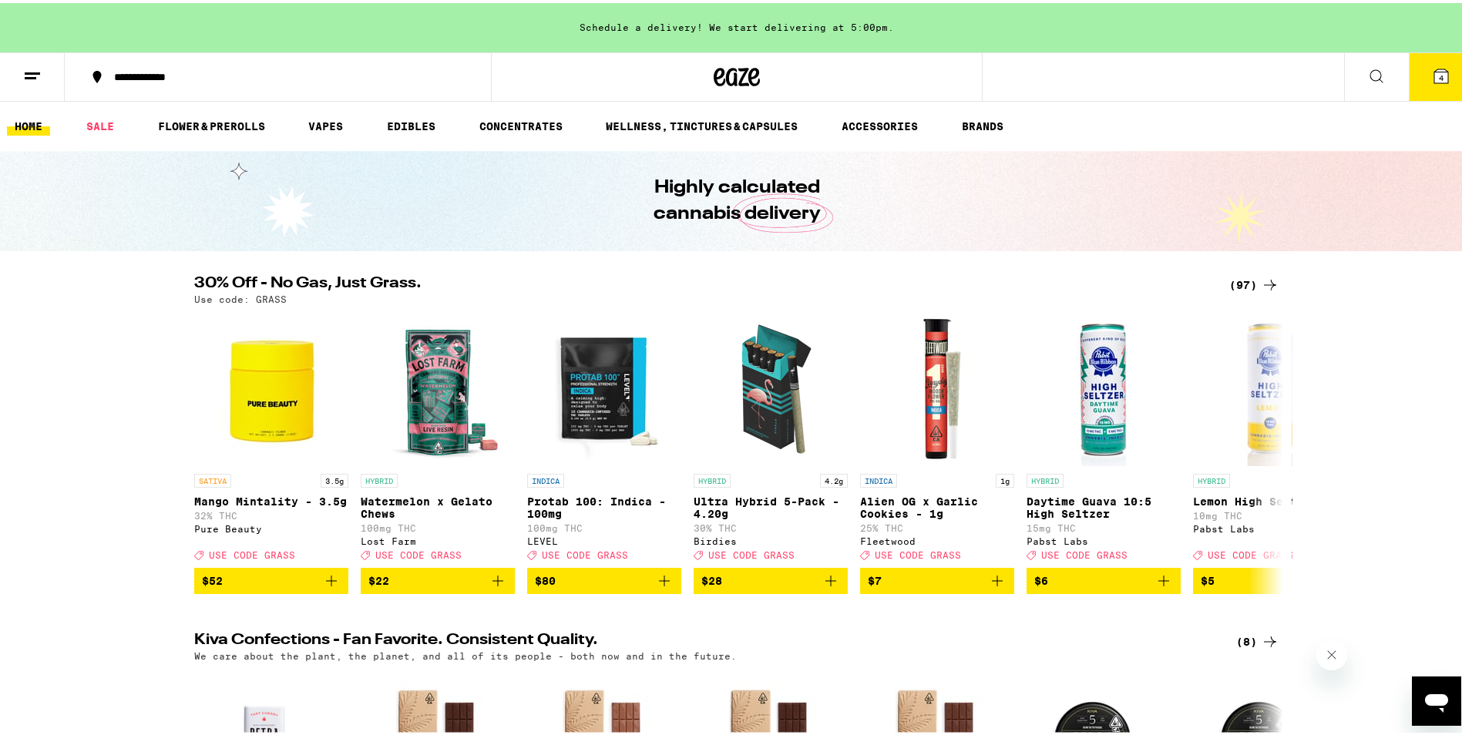
click at [1434, 66] on icon at bounding box center [1441, 73] width 14 height 14
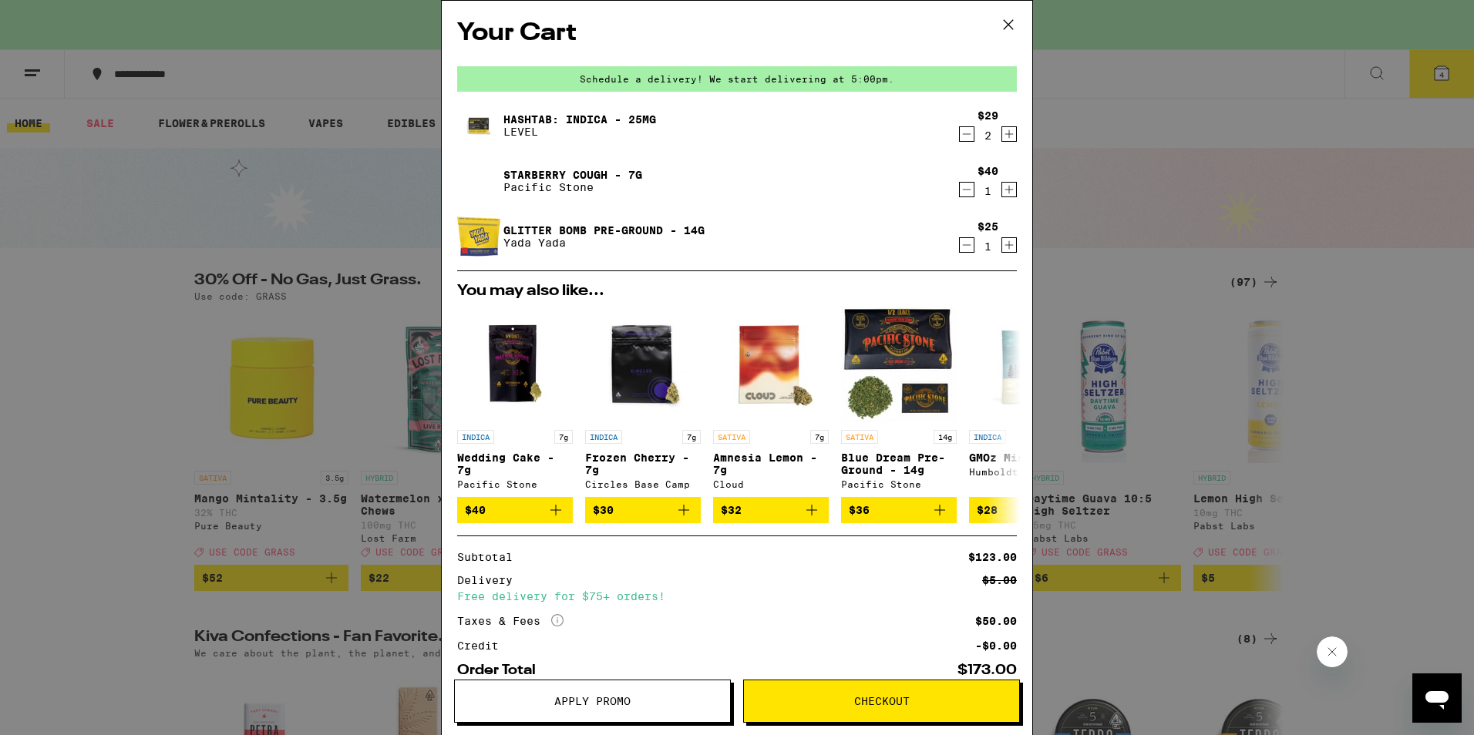
click at [557, 711] on button "Apply Promo" at bounding box center [592, 701] width 277 height 43
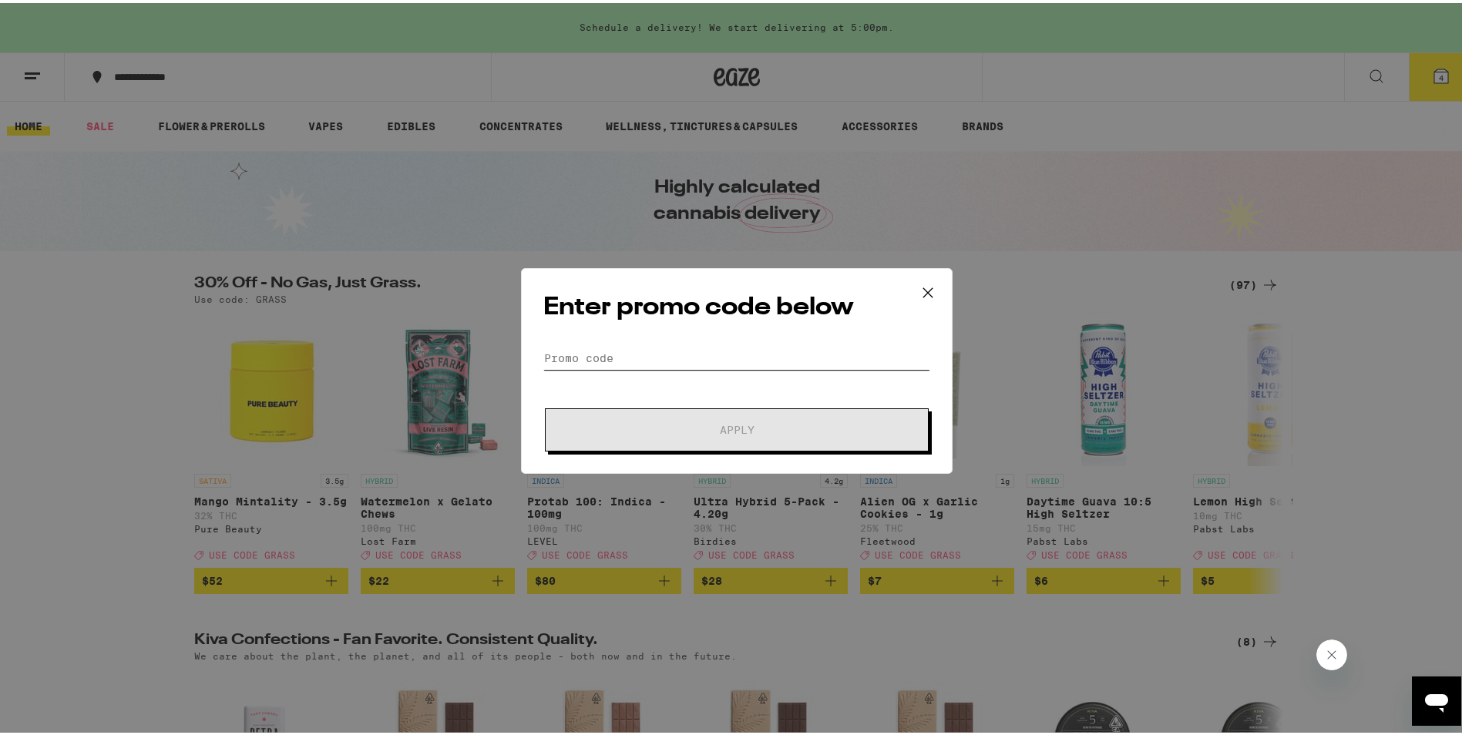
click at [585, 364] on input "Promo Code" at bounding box center [736, 355] width 387 height 23
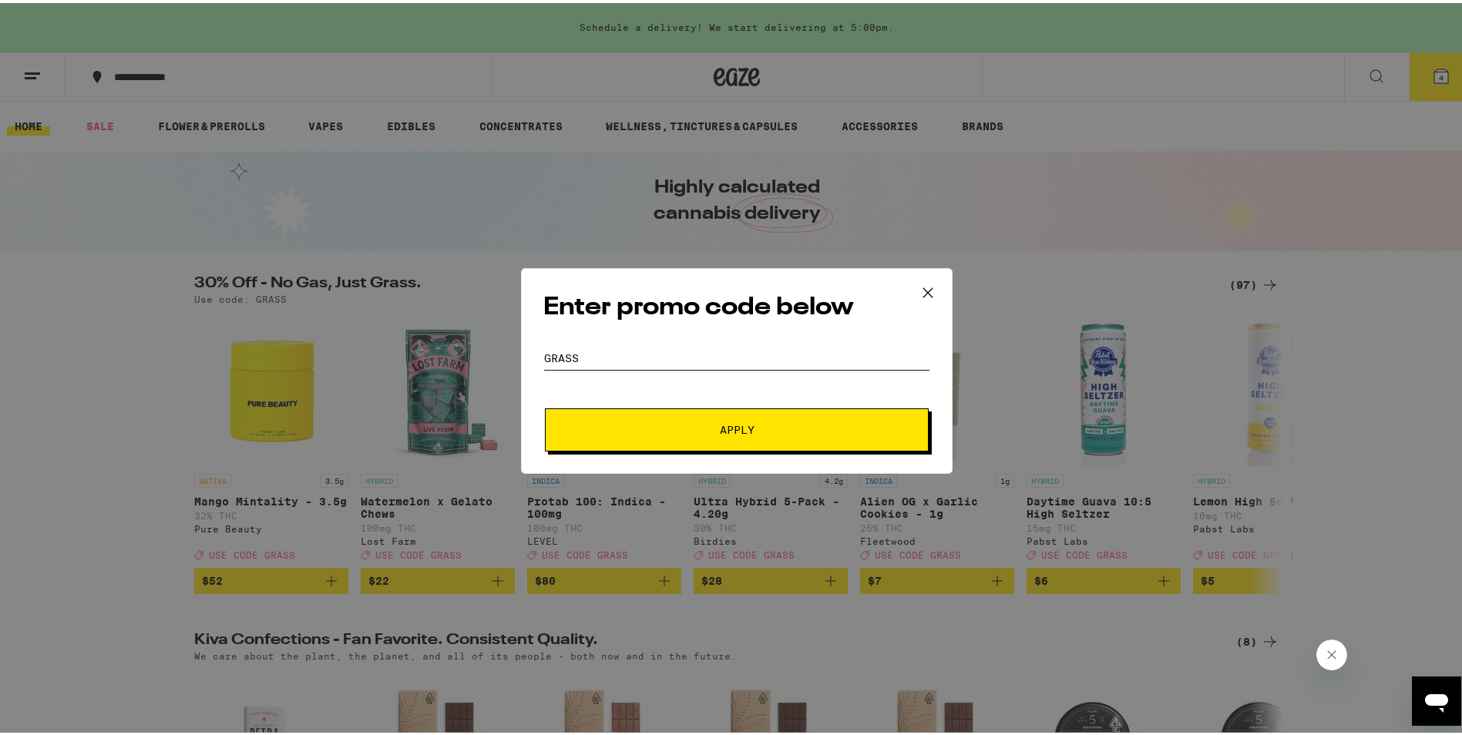
type input "grass"
click at [680, 429] on span "Apply" at bounding box center [736, 427] width 277 height 11
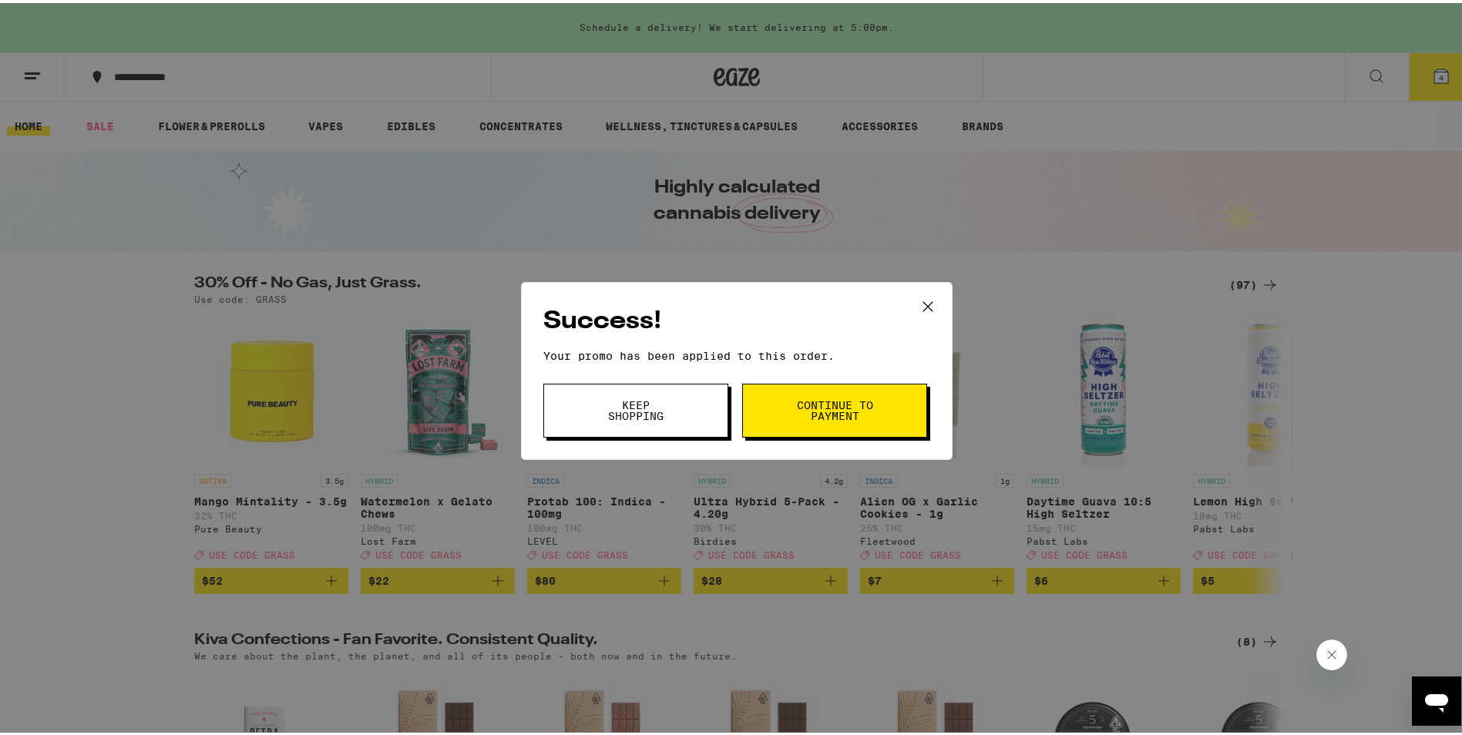
click at [661, 397] on span "Keep Shopping" at bounding box center [636, 408] width 79 height 22
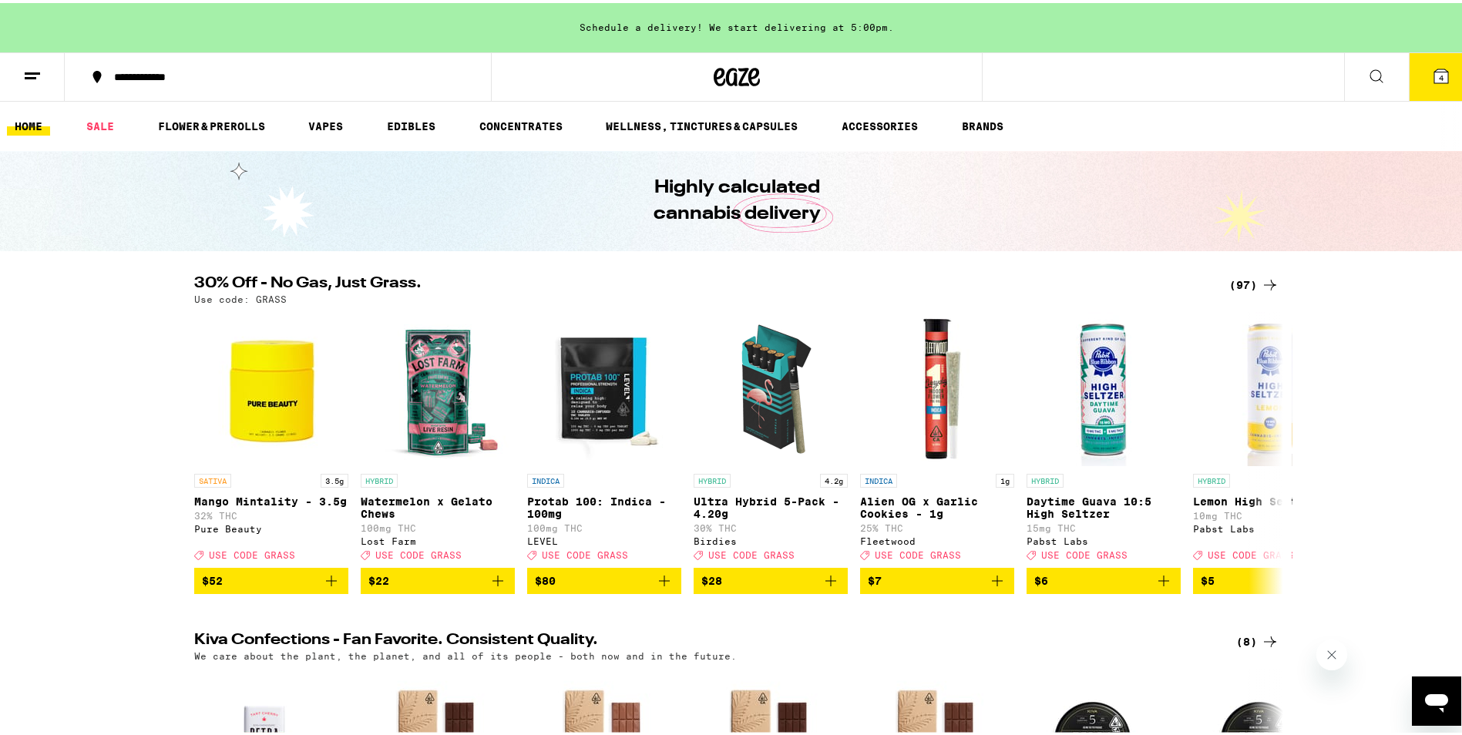
click at [1448, 81] on button "4" at bounding box center [1441, 74] width 65 height 48
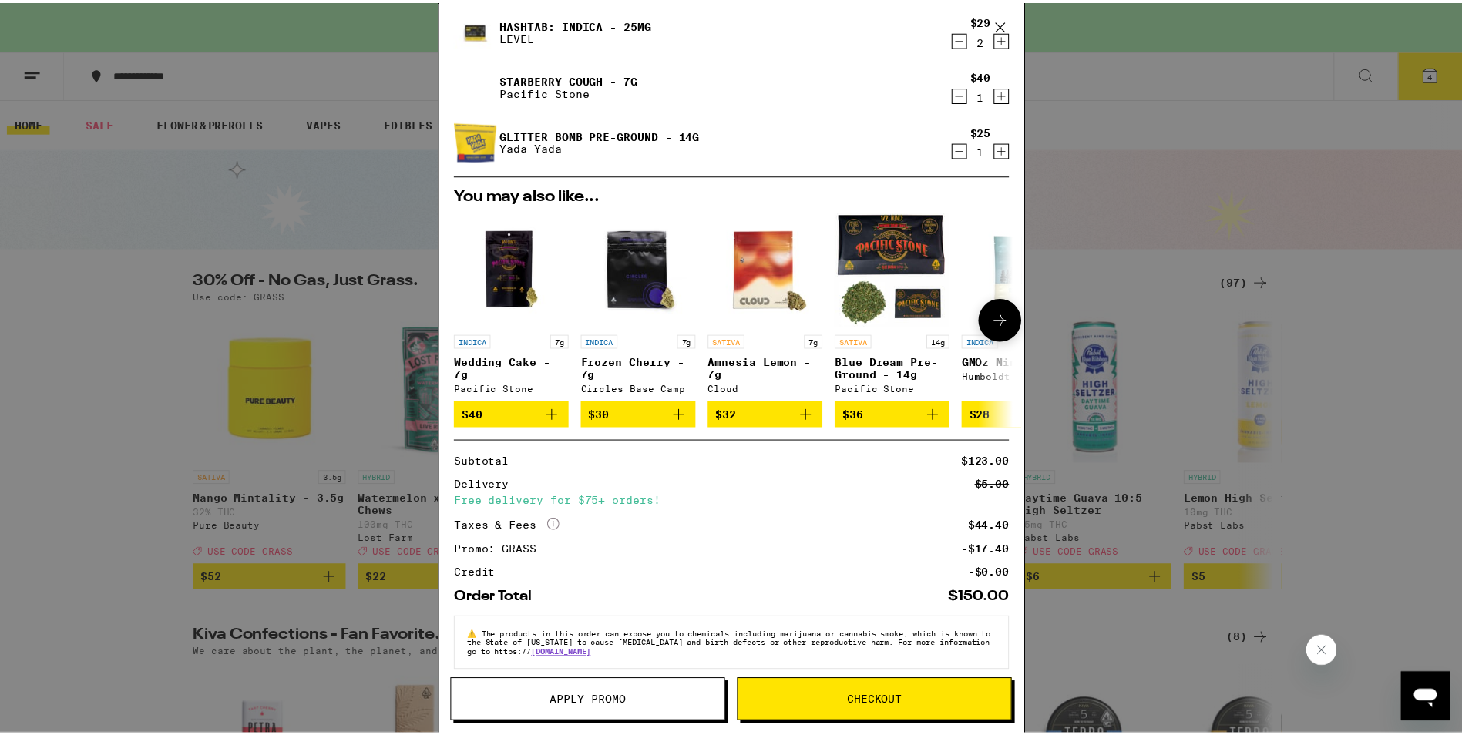
scroll to position [115, 0]
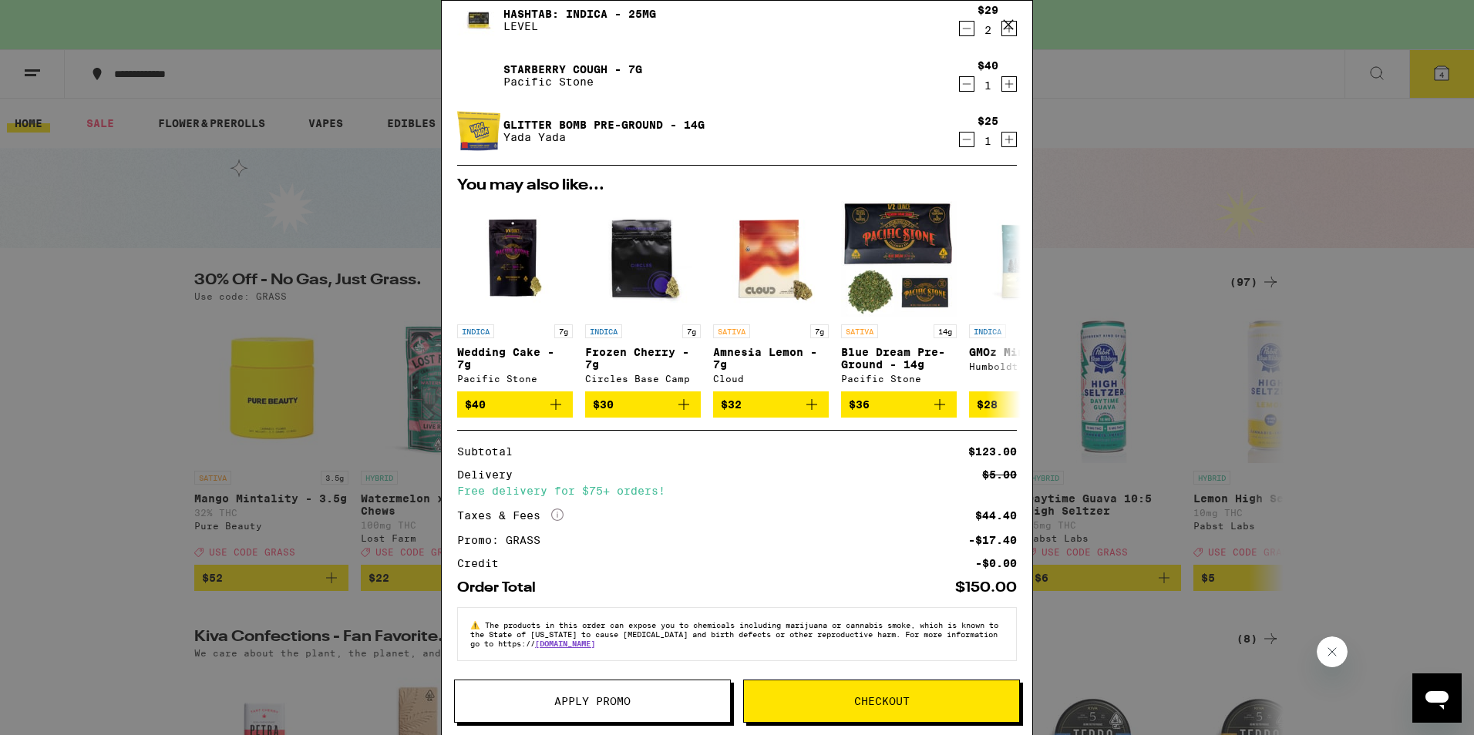
click at [818, 693] on button "Checkout" at bounding box center [881, 701] width 277 height 43
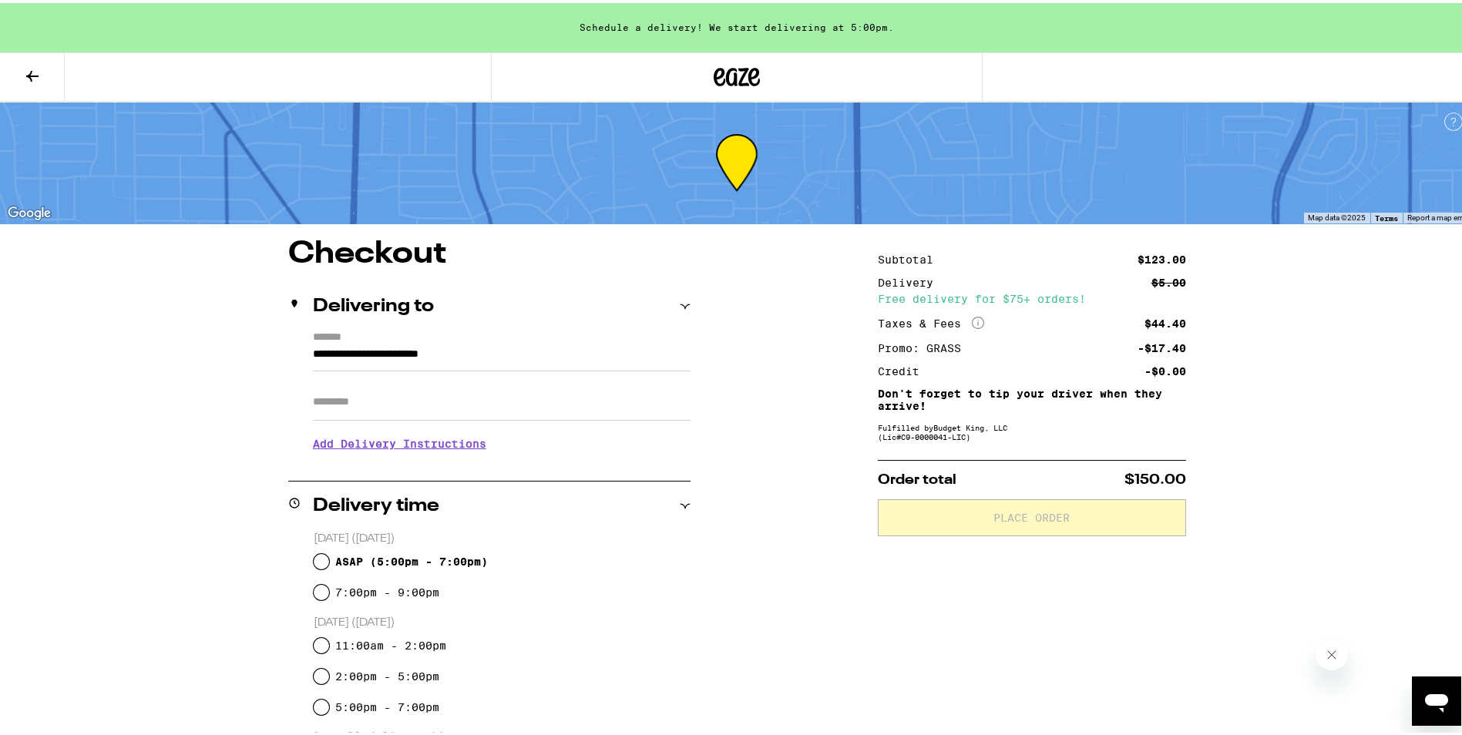
click at [376, 442] on h3 "Add Delivery Instructions" at bounding box center [502, 440] width 378 height 35
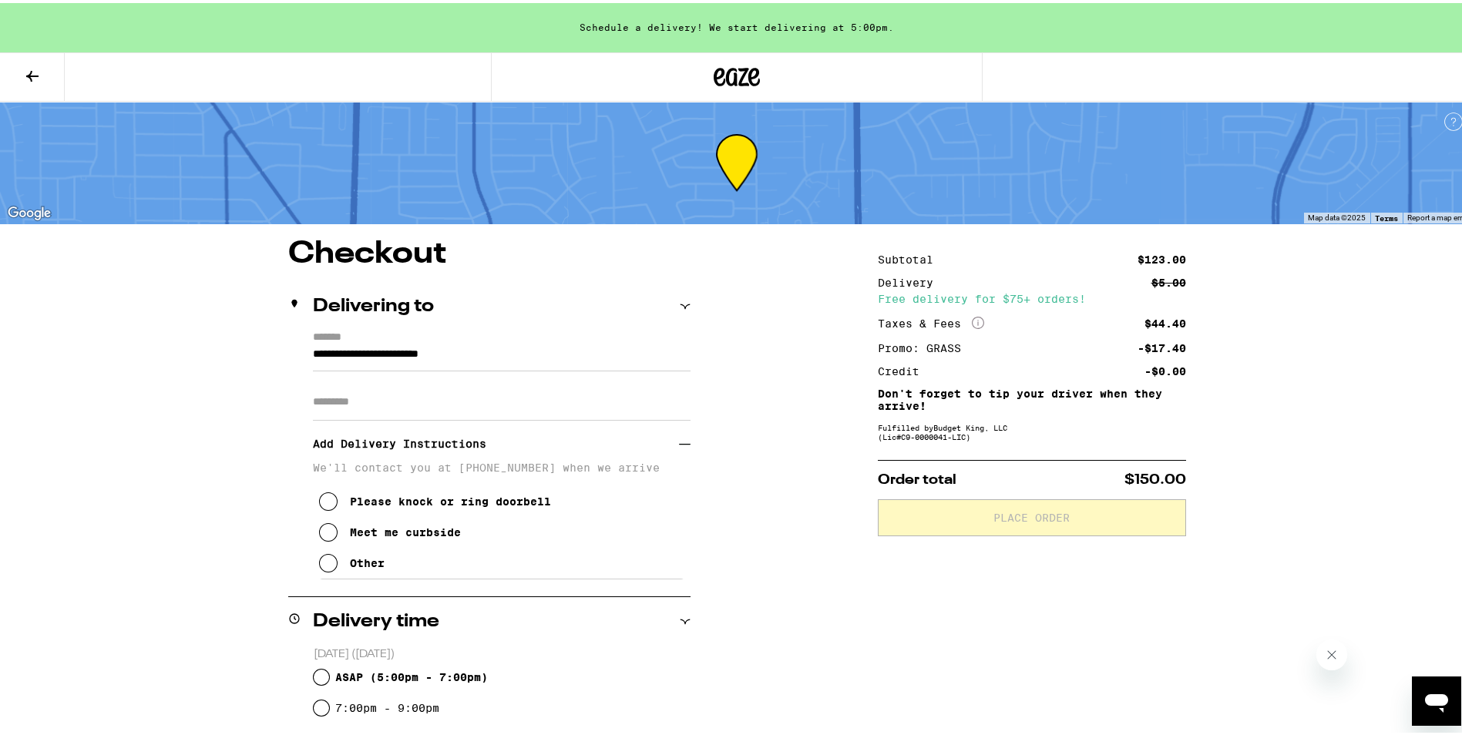
click at [324, 570] on icon at bounding box center [328, 560] width 18 height 18
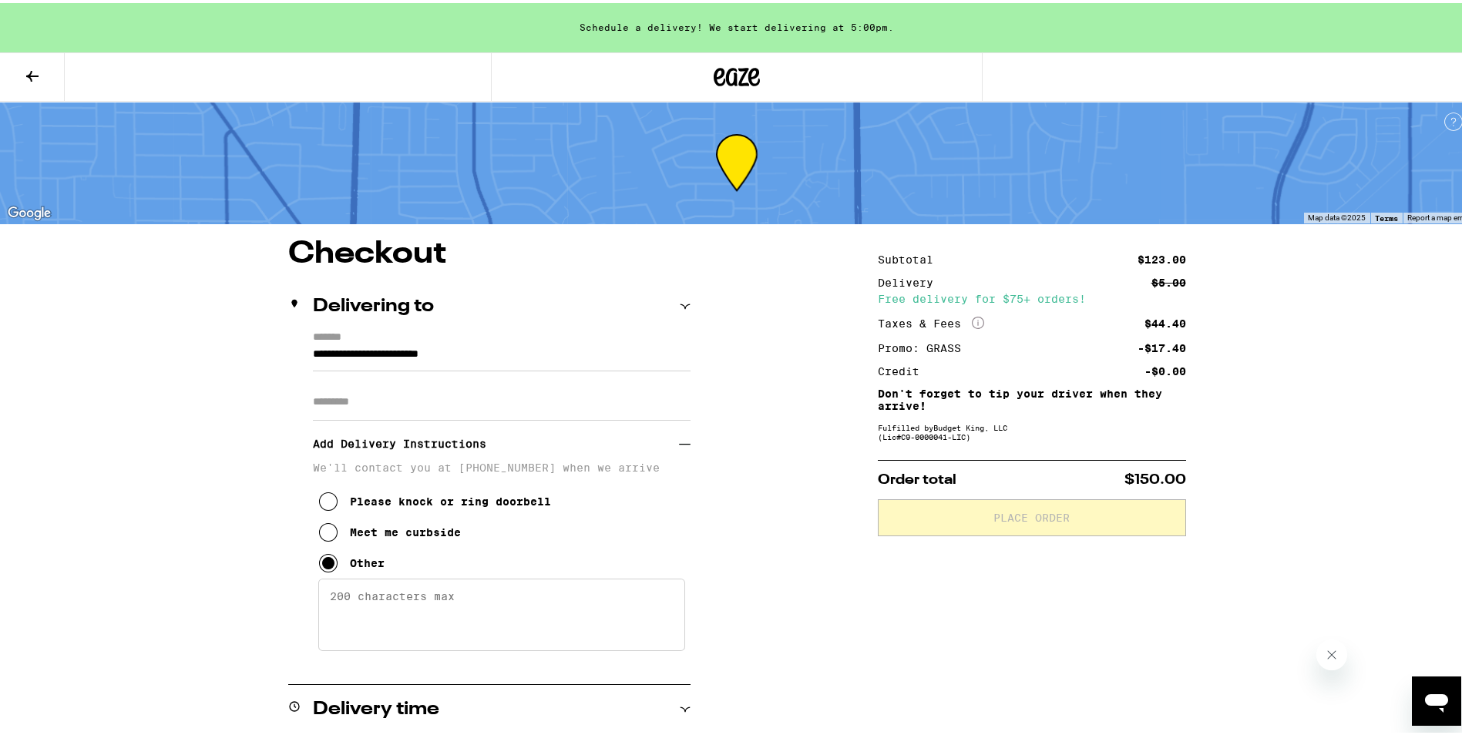
click at [349, 583] on textarea "Enter any other delivery instructions you want driver to know" at bounding box center [501, 612] width 367 height 72
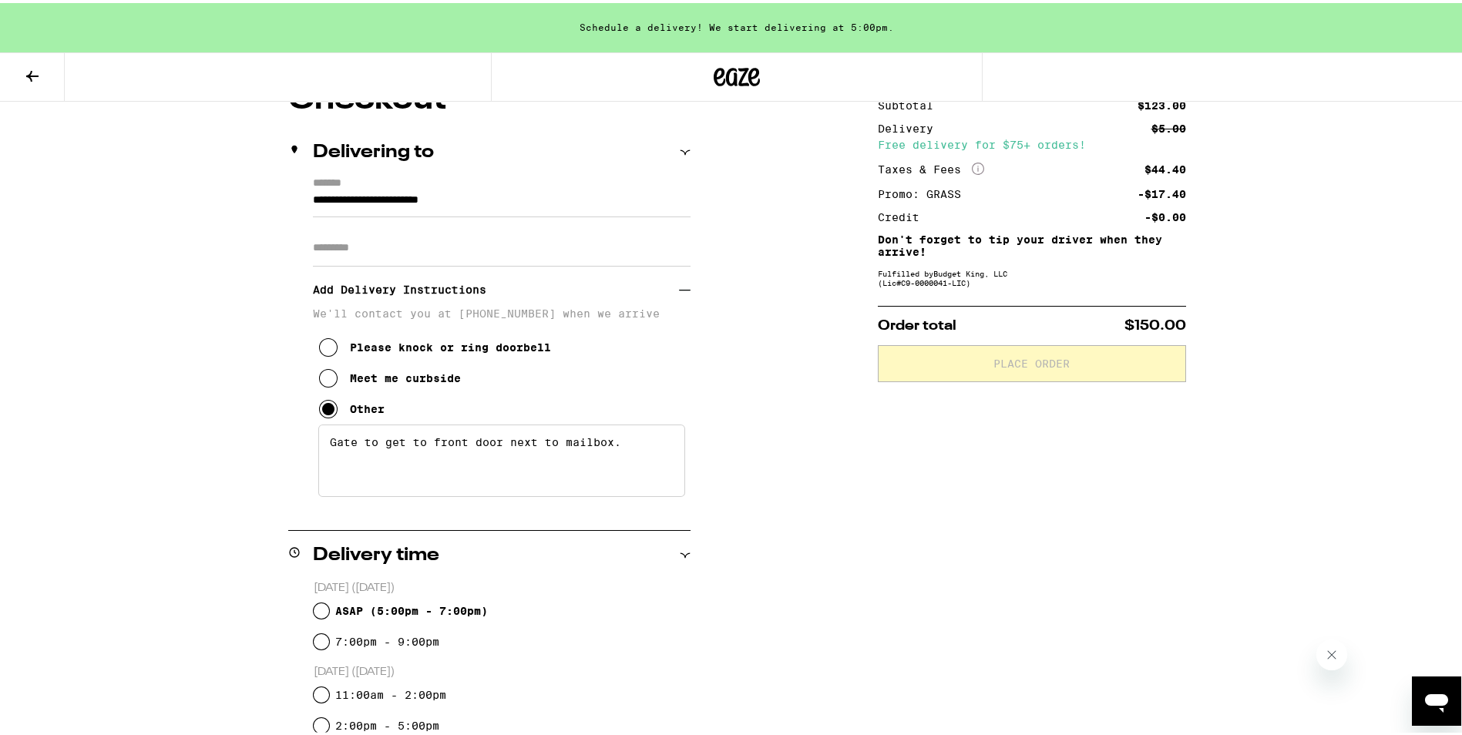
type textarea "Gate to get to front door next to mailbox."
click at [314, 607] on input "ASAP ( 5:00pm - 7:00pm )" at bounding box center [321, 607] width 15 height 15
radio input "true"
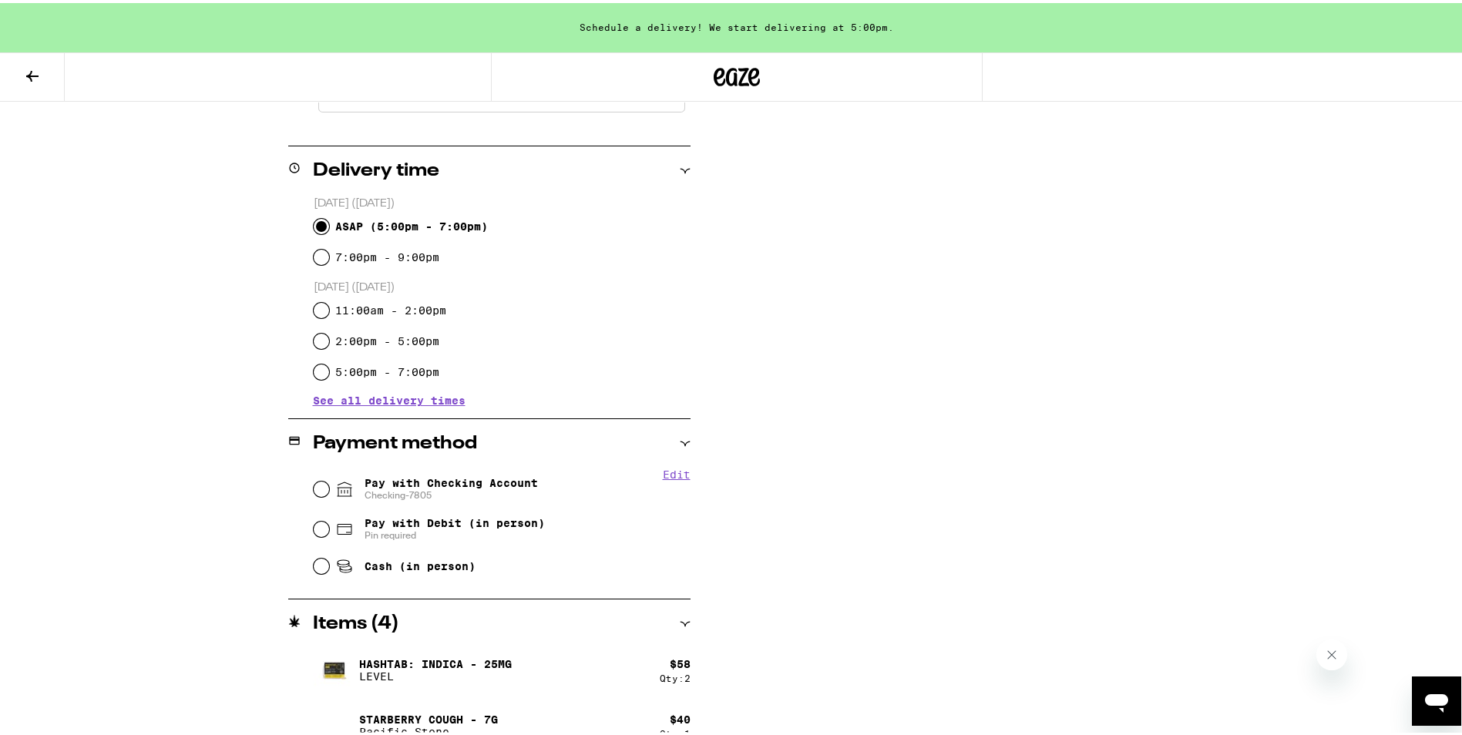
scroll to position [539, 0]
click at [315, 482] on input "Pay with Checking Account Checking-7805" at bounding box center [321, 485] width 15 height 15
radio input "true"
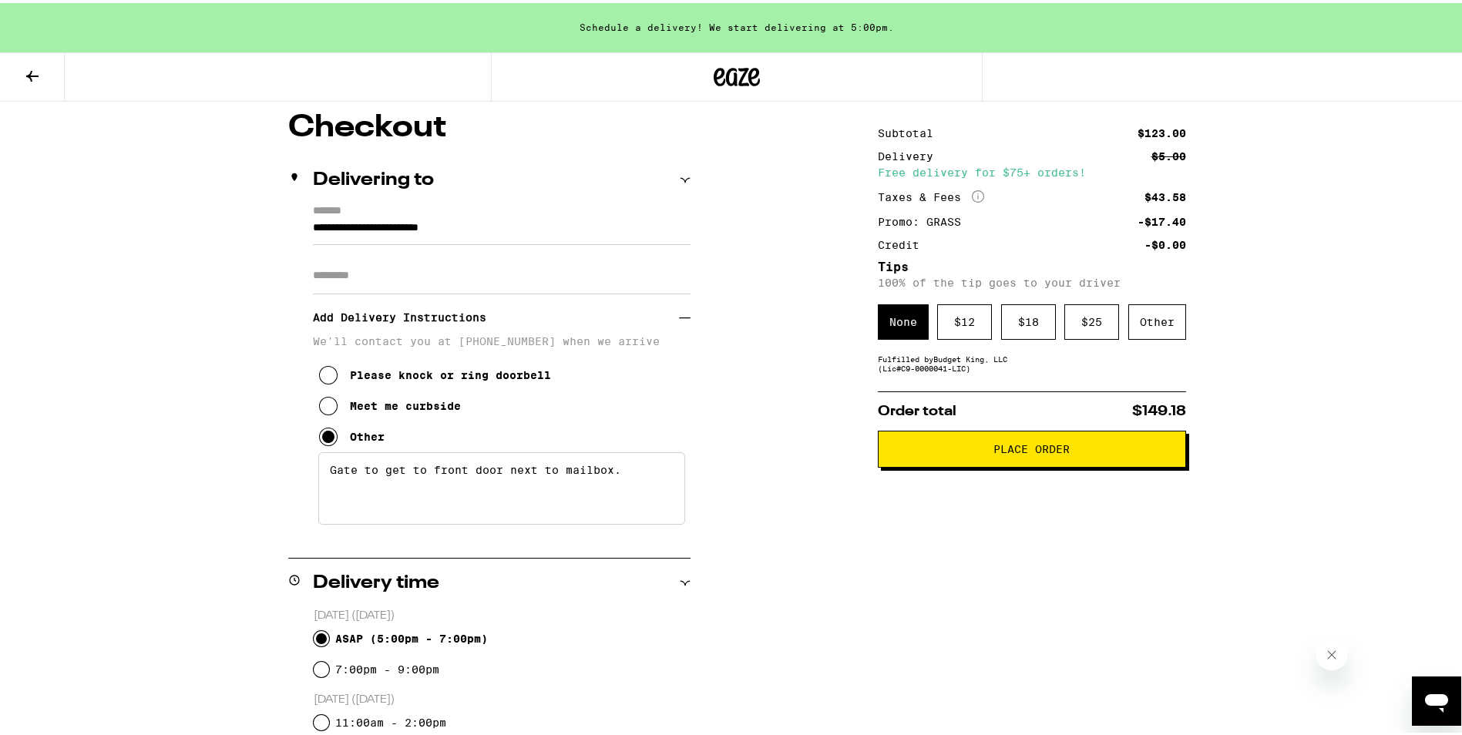
scroll to position [0, 0]
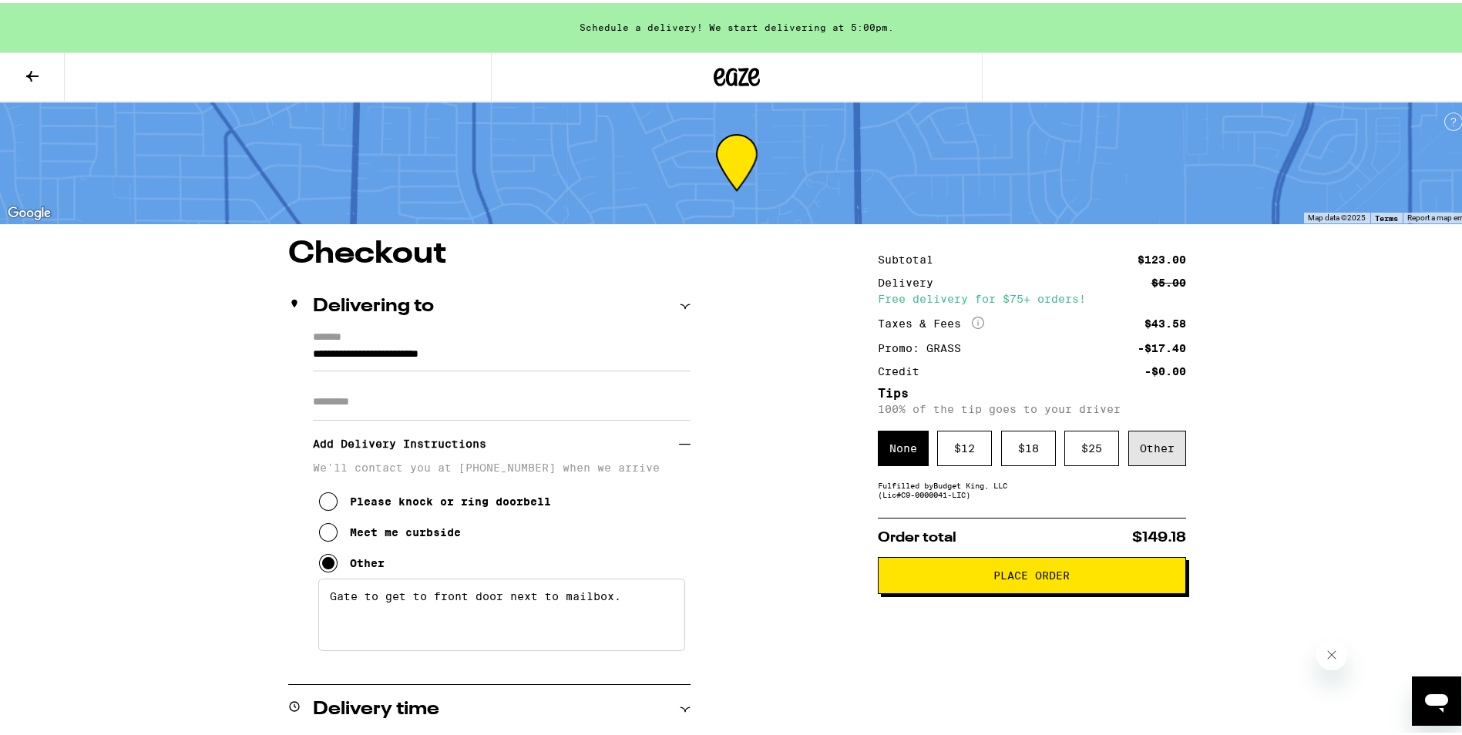
click at [1145, 442] on div "Other" at bounding box center [1157, 445] width 58 height 35
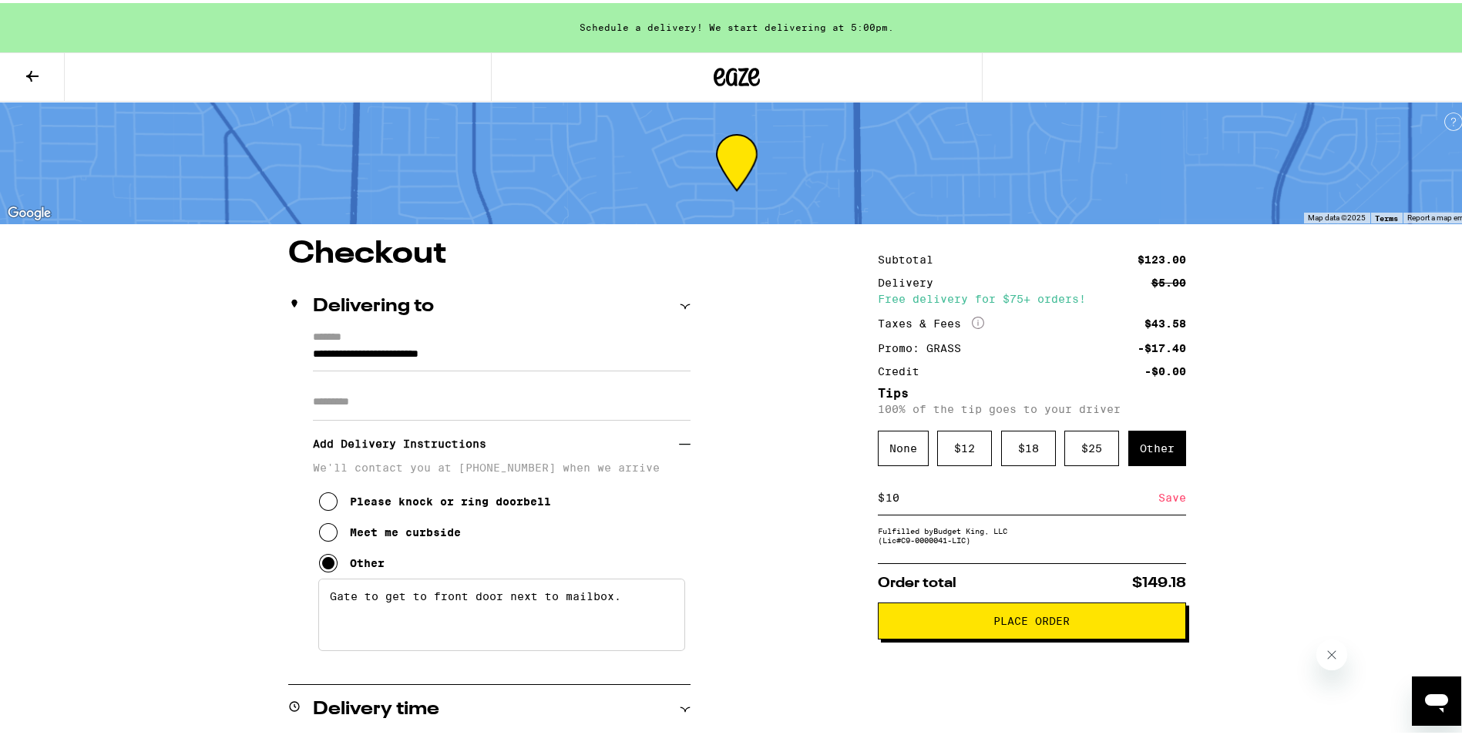
type input "10"
click at [1161, 492] on div "Save" at bounding box center [1172, 495] width 28 height 34
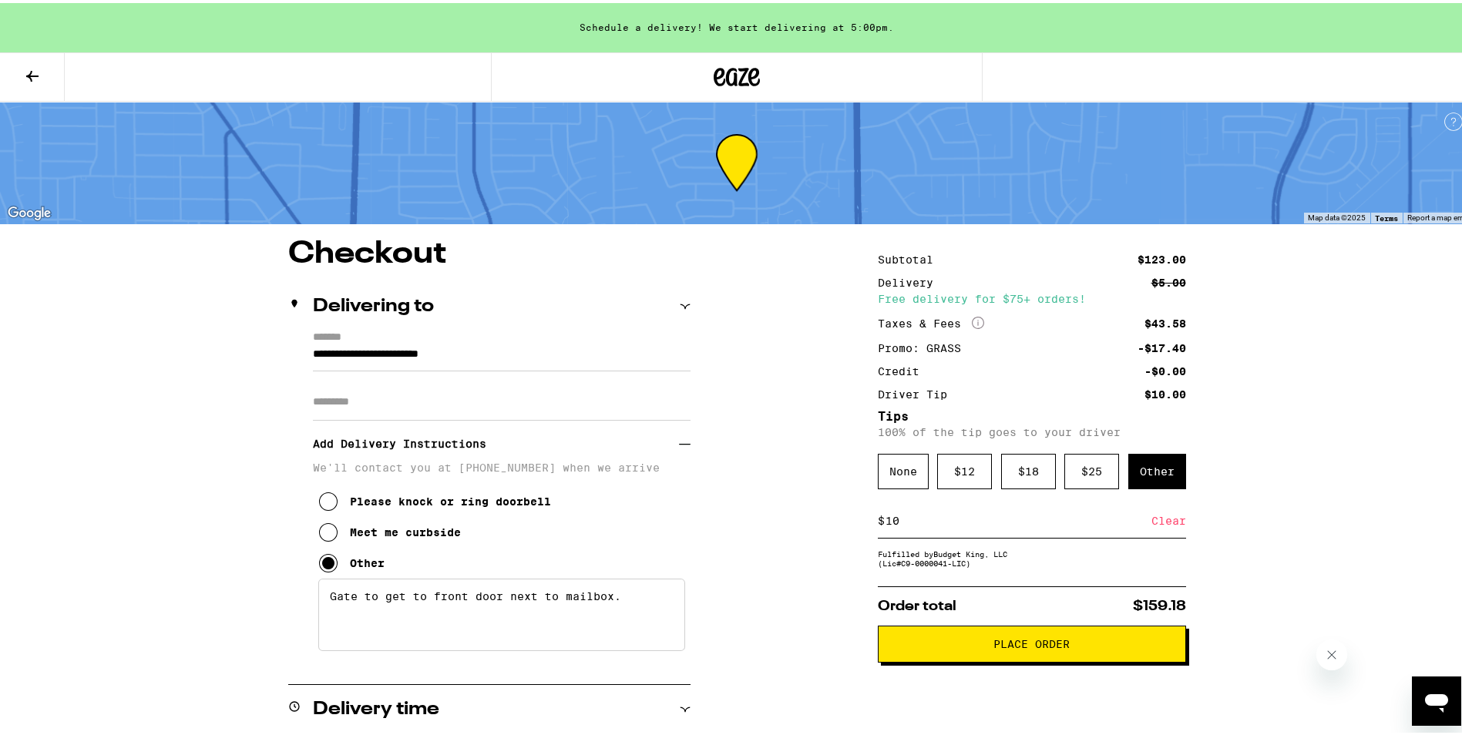
click at [925, 647] on span "Place Order" at bounding box center [1032, 641] width 282 height 11
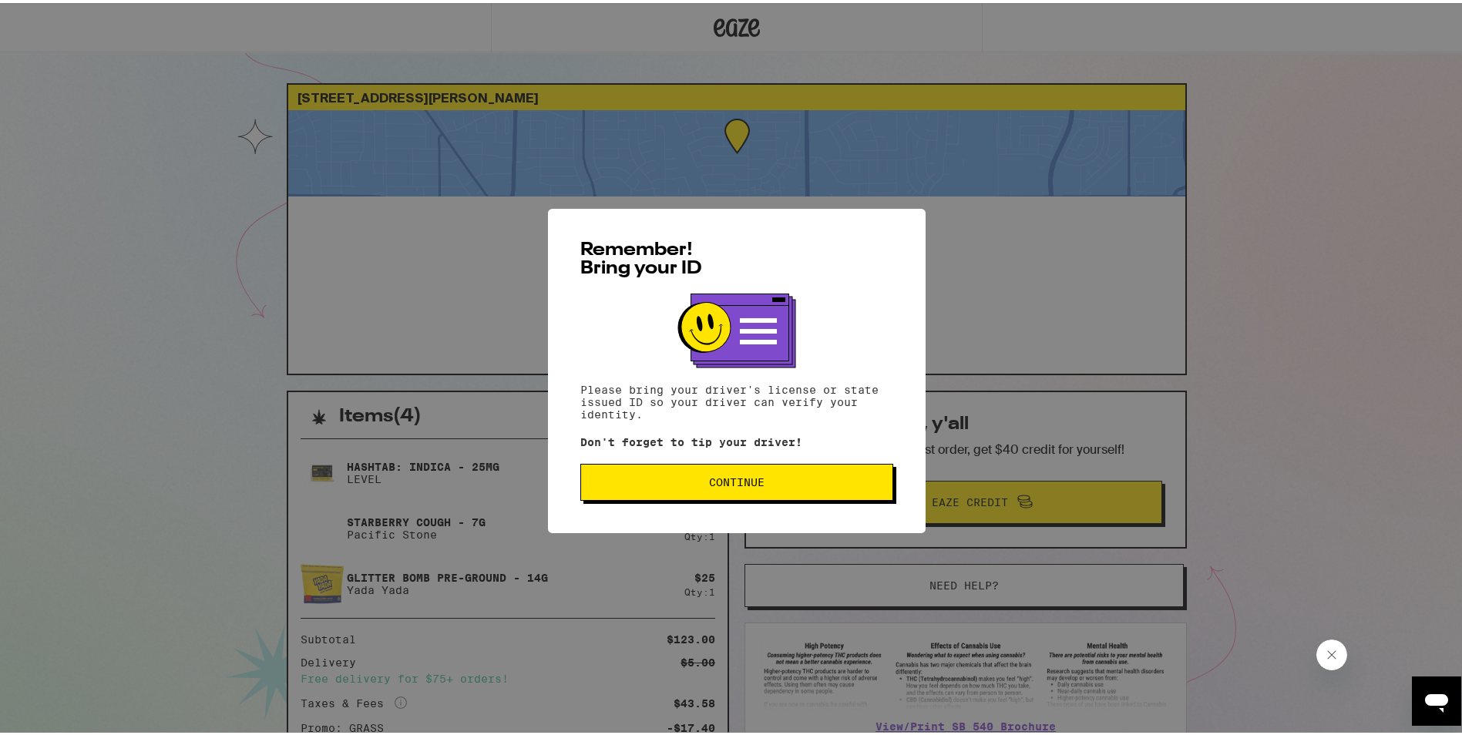
click at [773, 482] on span "Continue" at bounding box center [736, 479] width 287 height 11
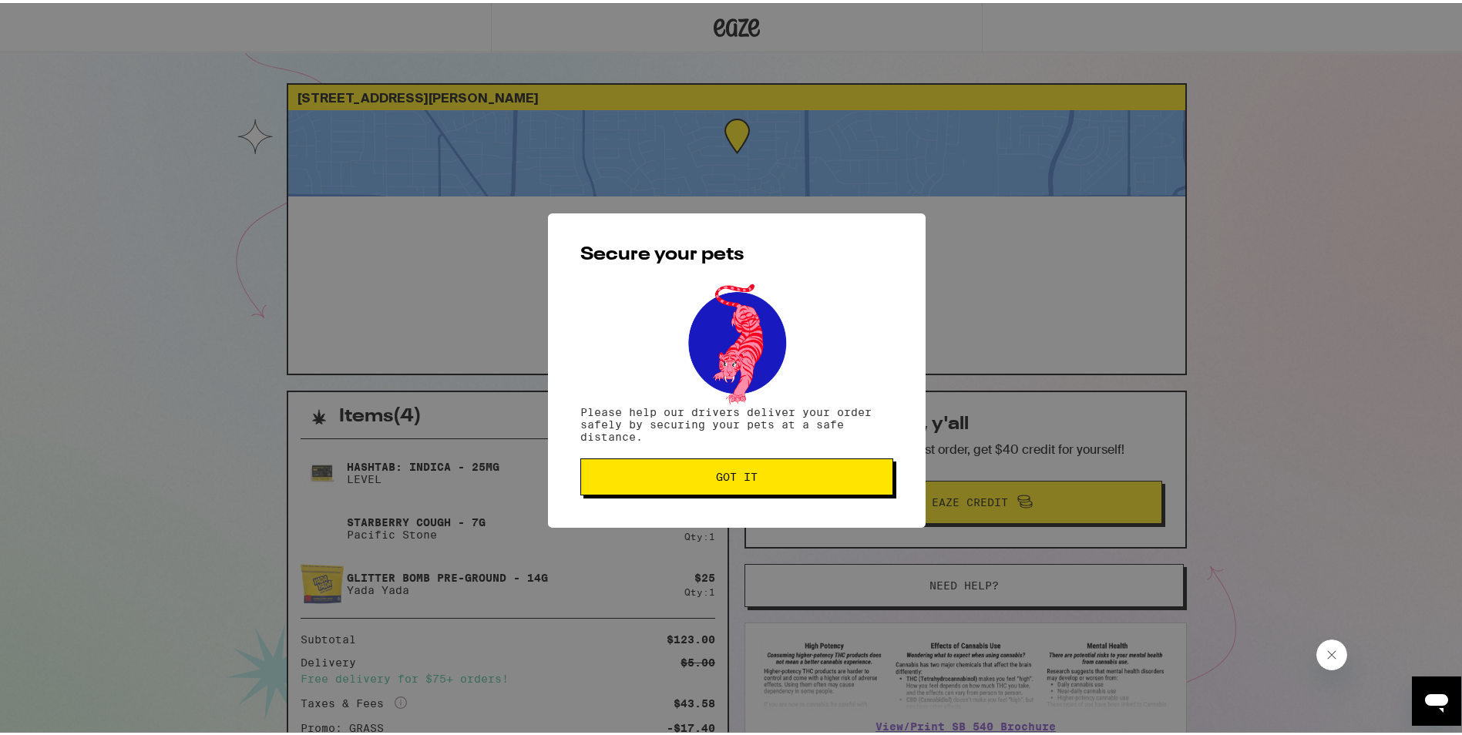
click at [777, 482] on button "Got it" at bounding box center [736, 473] width 313 height 37
